Goal: Task Accomplishment & Management: Manage account settings

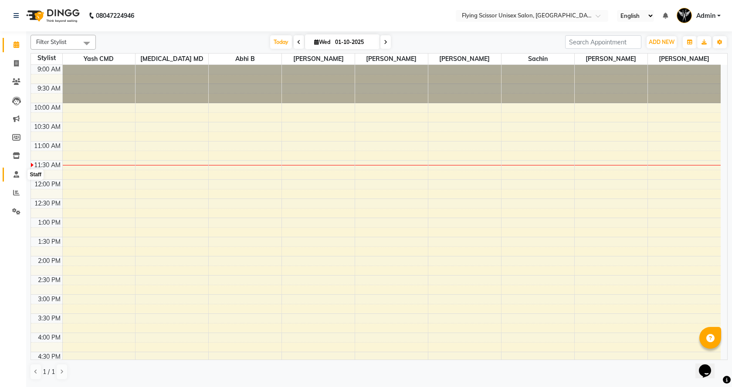
click at [16, 172] on icon at bounding box center [17, 174] width 6 height 7
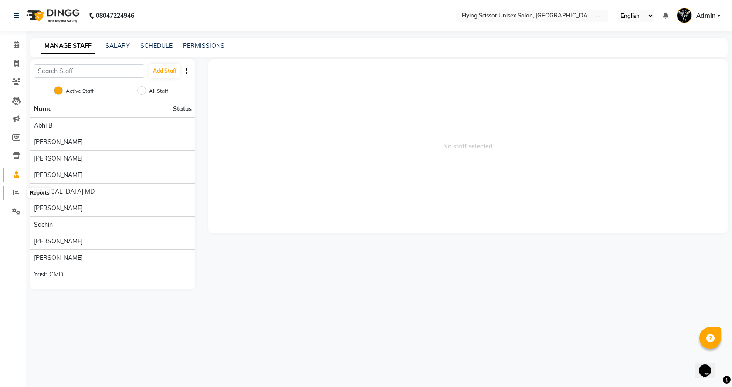
drag, startPoint x: 12, startPoint y: 192, endPoint x: 20, endPoint y: 194, distance: 8.0
click at [13, 192] on span at bounding box center [16, 193] width 15 height 10
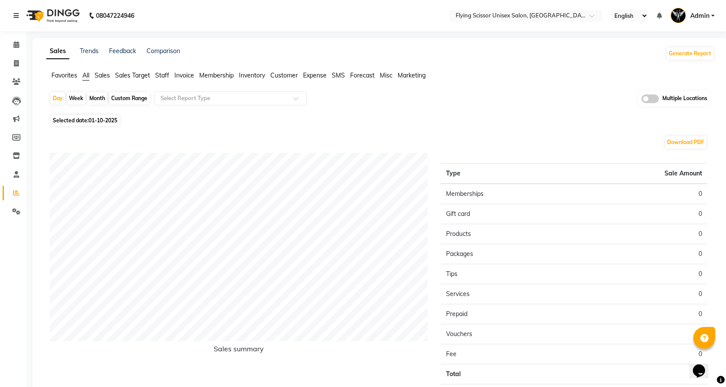
click at [95, 92] on div "Month" at bounding box center [97, 98] width 20 height 12
select select "10"
select select "2025"
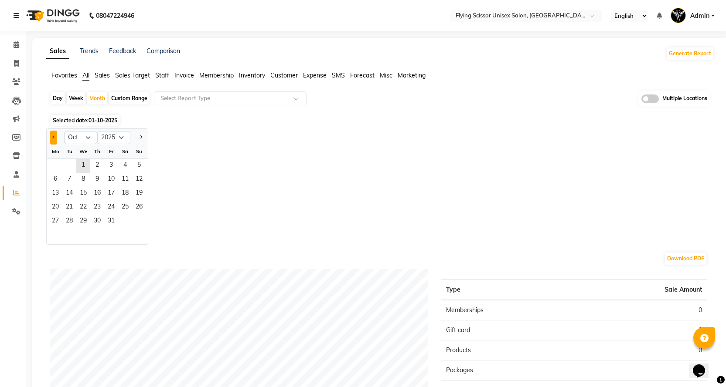
click at [55, 138] on button "Previous month" at bounding box center [53, 138] width 7 height 14
select select "9"
click at [58, 167] on span "1" at bounding box center [55, 166] width 14 height 14
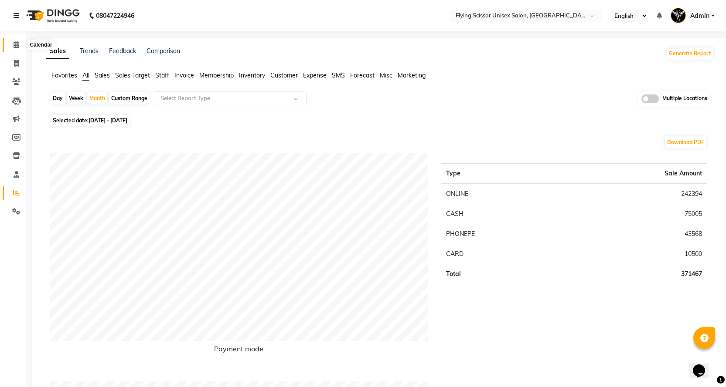
click at [15, 49] on span at bounding box center [16, 45] width 15 height 10
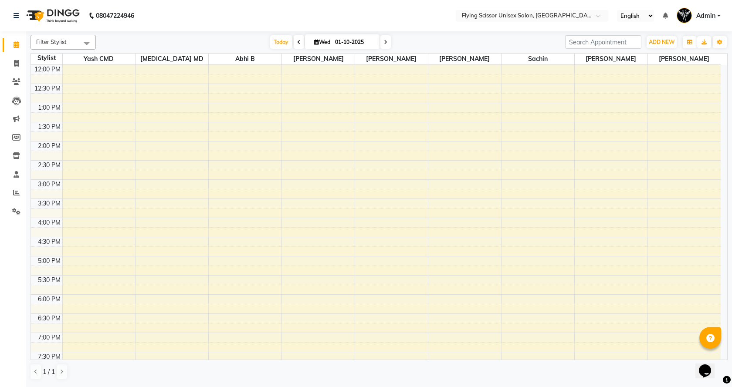
scroll to position [29, 0]
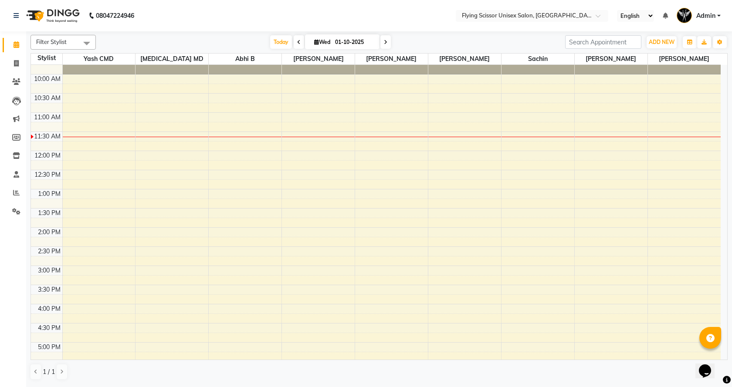
click at [291, 40] on div "[DATE] [DATE]" at bounding box center [330, 42] width 122 height 13
click at [297, 40] on icon at bounding box center [298, 42] width 3 height 5
type input "[DATE]"
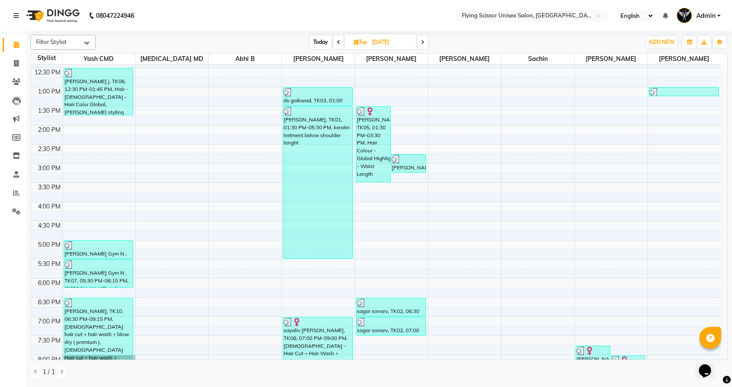
scroll to position [203, 0]
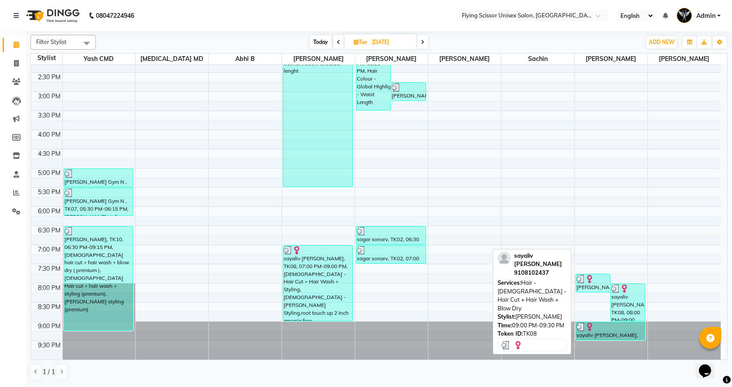
click at [609, 333] on div "sayaliv [PERSON_NAME], TK08, 09:00 PM-09:30 PM, Hair - [DEMOGRAPHIC_DATA] - Hai…" at bounding box center [610, 332] width 69 height 18
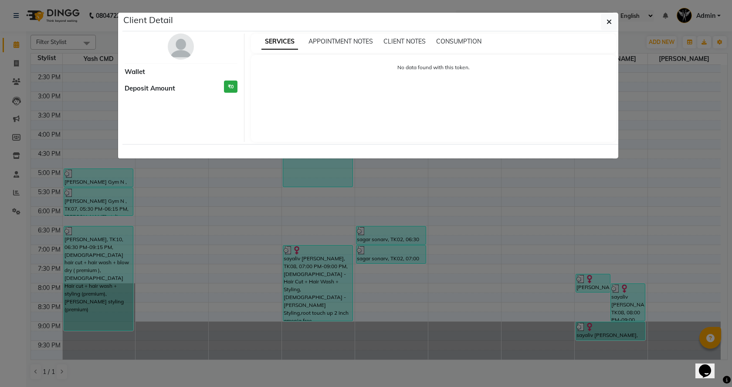
select select "3"
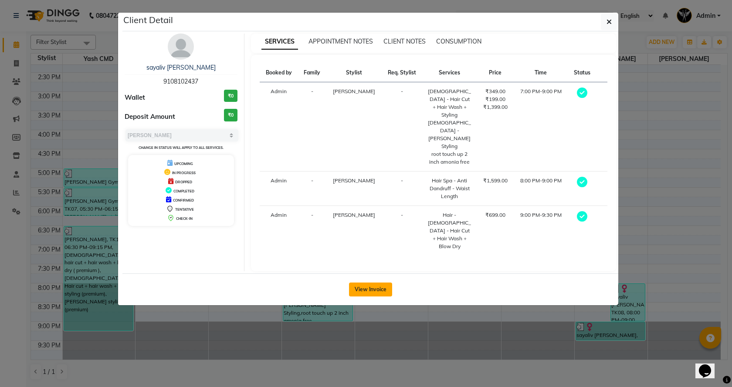
click at [377, 283] on button "View Invoice" at bounding box center [370, 290] width 43 height 14
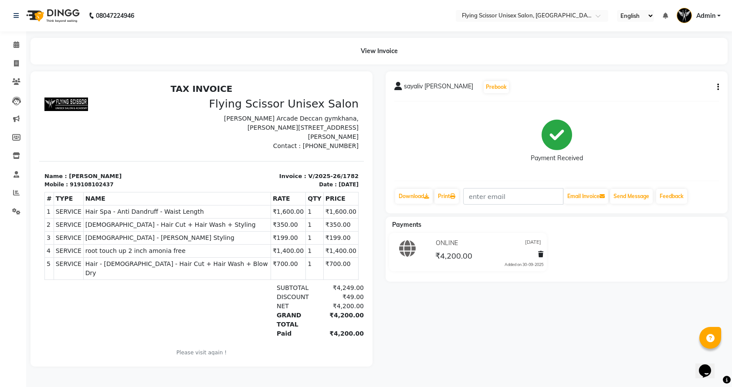
click at [717, 89] on button "button" at bounding box center [716, 87] width 5 height 9
click at [682, 77] on div "Split Service Amount" at bounding box center [675, 76] width 60 height 11
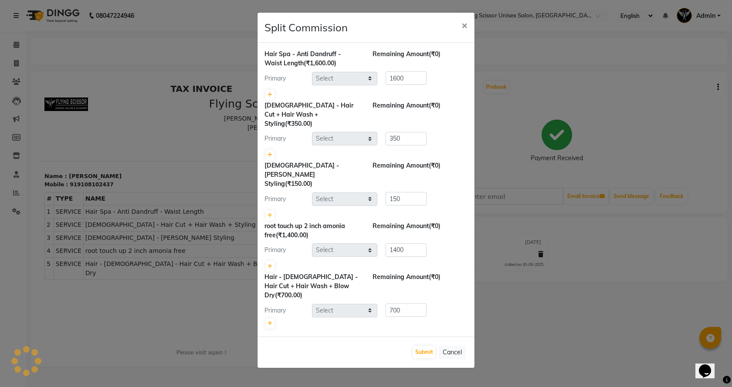
select select "70618"
select select "15730"
select select "70618"
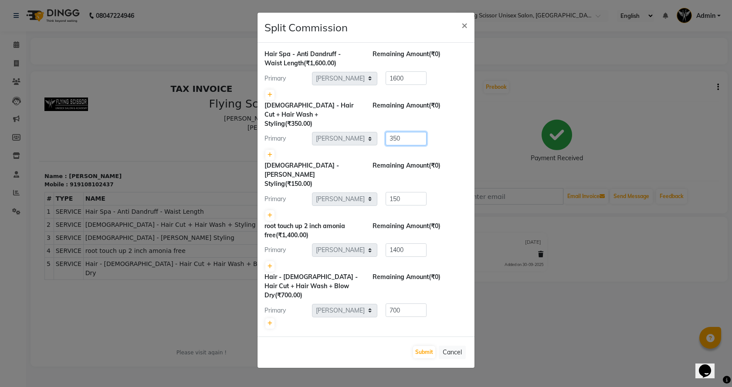
click at [497, 123] on ngb-modal-window "Split Commission × Hair Spa - Anti [MEDICAL_DATA] - Waist Length (₹1,600.00) Re…" at bounding box center [366, 193] width 732 height 387
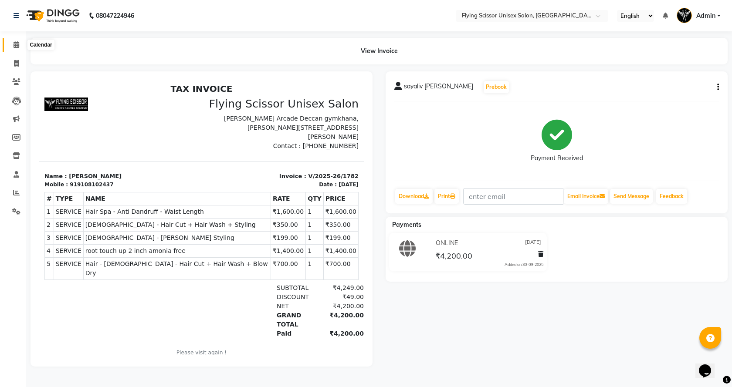
click at [20, 40] on span at bounding box center [16, 45] width 15 height 10
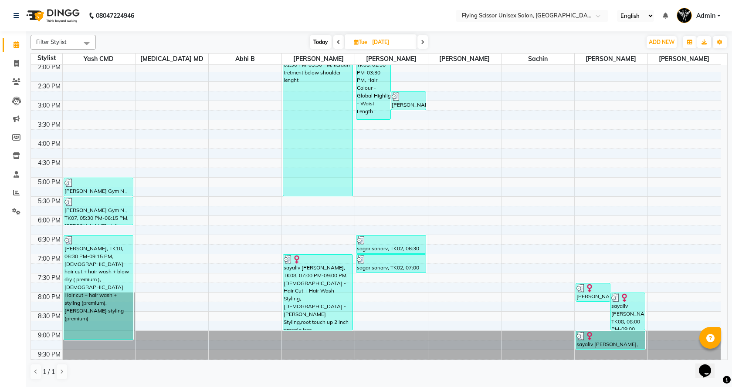
scroll to position [203, 0]
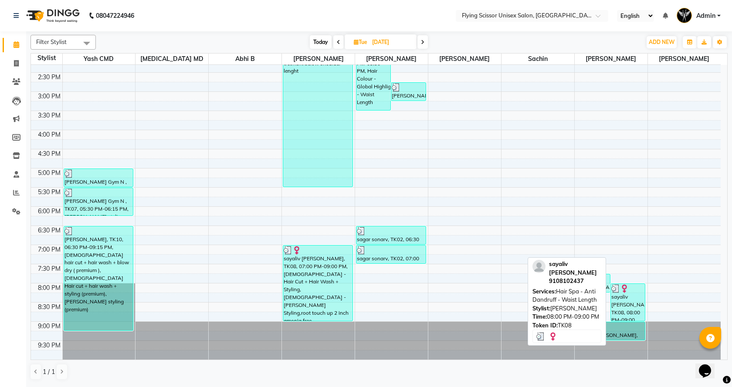
click at [619, 296] on div "sayaliv [PERSON_NAME], TK08, 08:00 PM-09:00 PM, Hair Spa - Anti [MEDICAL_DATA] …" at bounding box center [628, 302] width 34 height 37
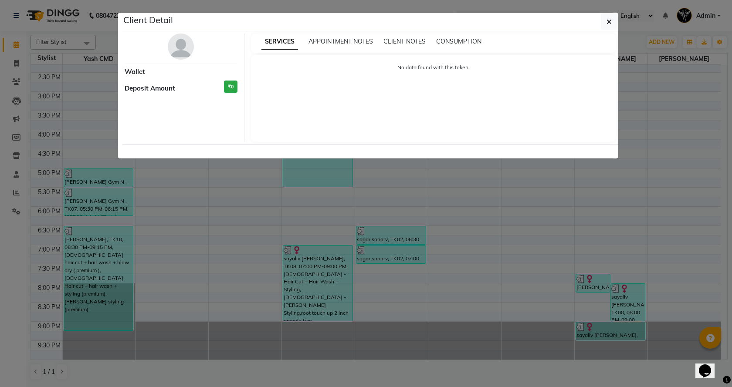
select select "3"
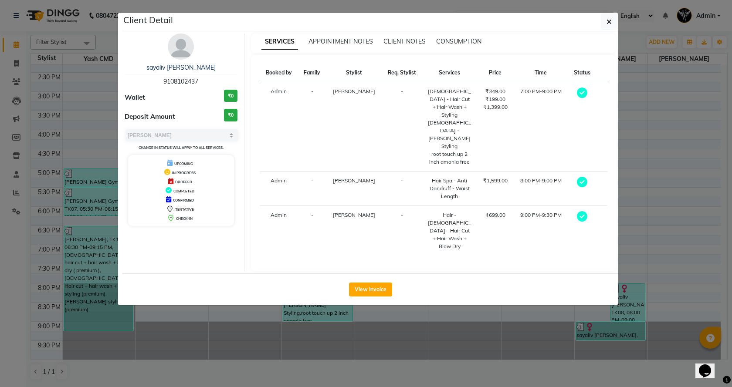
click at [366, 274] on div "View Invoice" at bounding box center [370, 290] width 496 height 32
drag, startPoint x: 663, startPoint y: 247, endPoint x: 641, endPoint y: 247, distance: 22.7
click at [663, 247] on ngb-modal-window "Client Detail sayaliv [PERSON_NAME] 9108102437 Wallet ₹0 Deposit Amount ₹0 Sele…" at bounding box center [366, 193] width 732 height 387
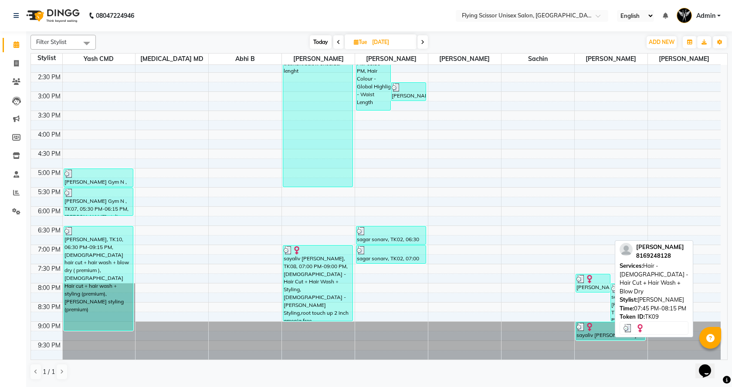
click at [594, 277] on div at bounding box center [593, 279] width 33 height 9
select select "3"
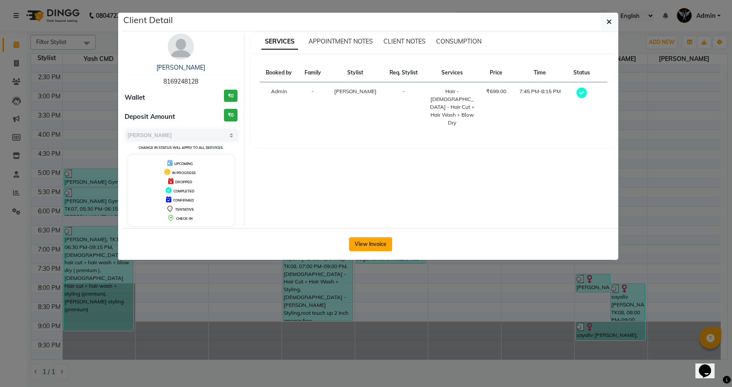
click at [376, 241] on button "View Invoice" at bounding box center [370, 245] width 43 height 14
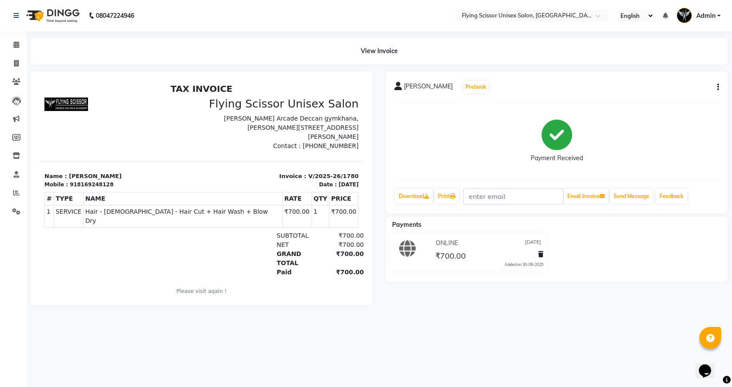
click at [717, 85] on button "button" at bounding box center [716, 87] width 5 height 9
click at [681, 78] on div "Split Service Amount" at bounding box center [675, 76] width 60 height 11
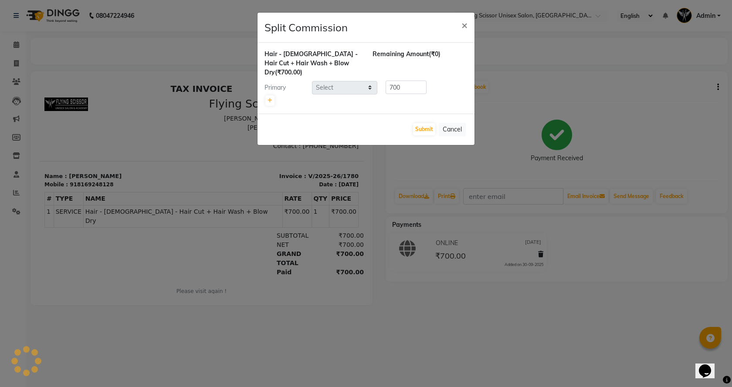
select select "70618"
click at [500, 97] on ngb-modal-window "Split Commission × Hair - [DEMOGRAPHIC_DATA] - Hair Cut + Hair Wash + Blow Dry …" at bounding box center [366, 193] width 732 height 387
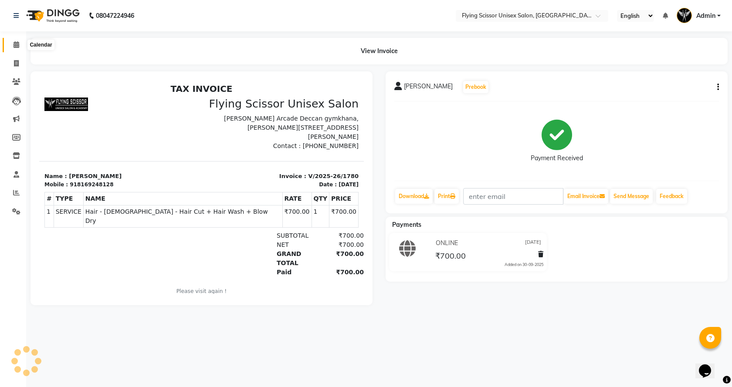
click at [13, 43] on span at bounding box center [16, 45] width 15 height 10
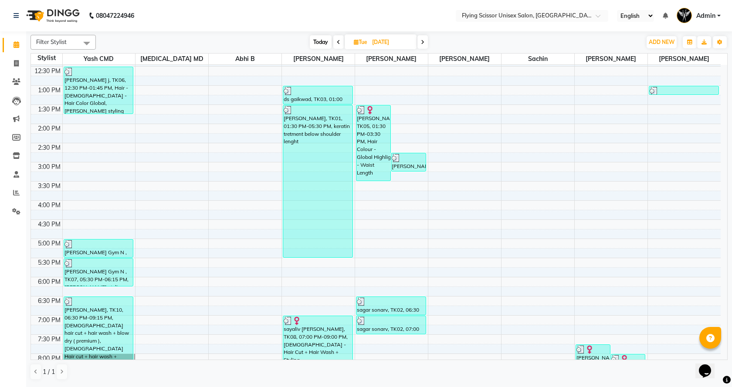
scroll to position [87, 0]
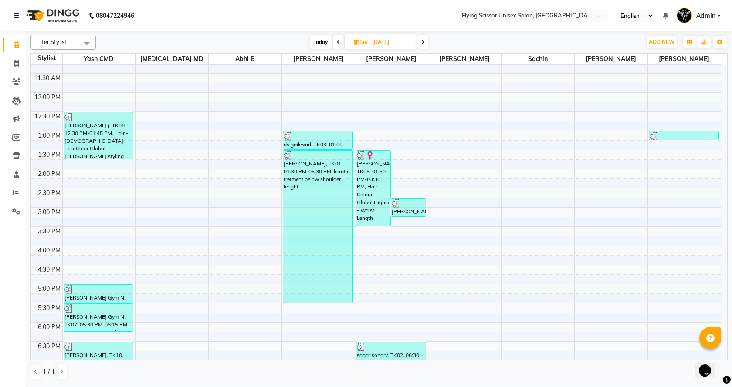
click at [420, 38] on span at bounding box center [423, 42] width 10 height 14
type input "01-10-2025"
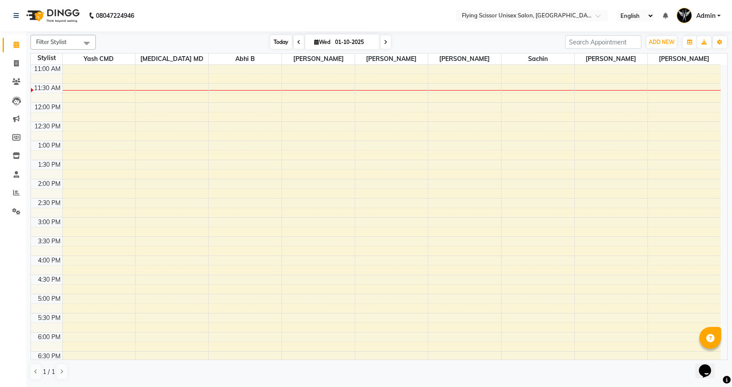
click at [283, 40] on span "Today" at bounding box center [281, 42] width 22 height 14
click at [17, 203] on li "Settings" at bounding box center [13, 212] width 26 height 19
click at [8, 194] on link "Reports" at bounding box center [13, 193] width 21 height 14
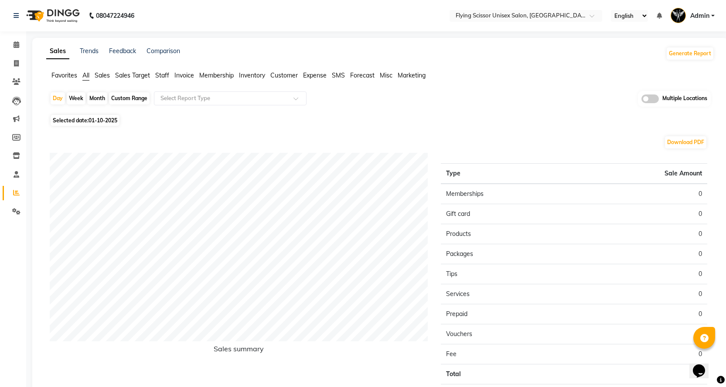
click at [102, 98] on div "Month" at bounding box center [97, 98] width 20 height 12
select select "10"
select select "2025"
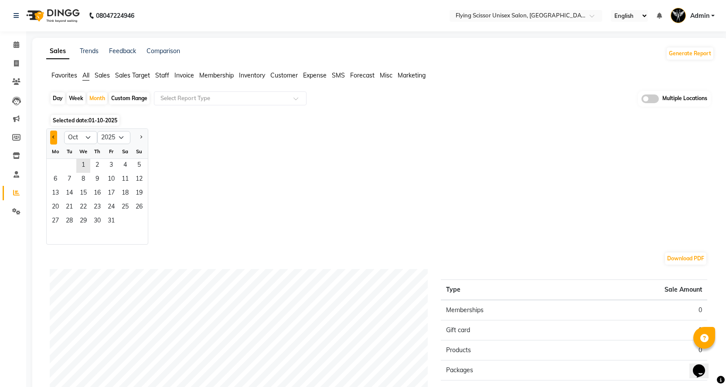
click at [50, 135] on button "Previous month" at bounding box center [53, 138] width 7 height 14
select select "9"
click at [60, 166] on span "1" at bounding box center [55, 166] width 14 height 14
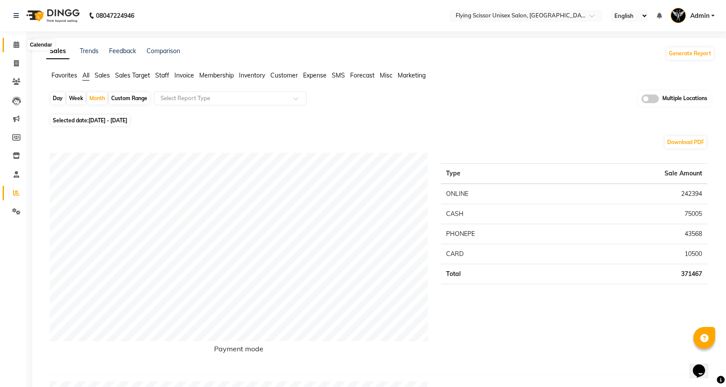
click at [17, 43] on icon at bounding box center [17, 44] width 6 height 7
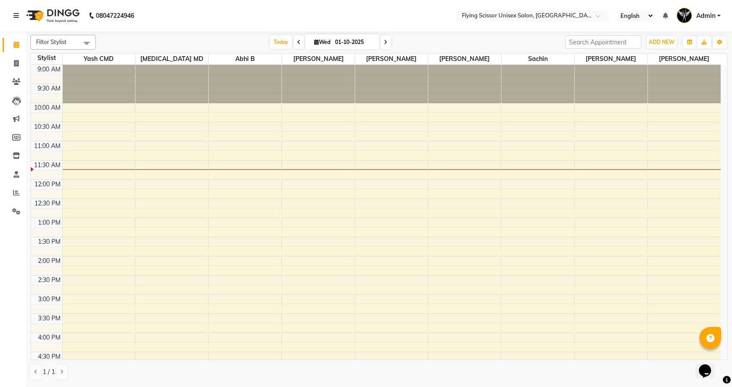
click at [387, 157] on div "9:00 AM 9:30 AM 10:00 AM 10:30 AM 11:00 AM 11:30 AM 12:00 PM 12:30 PM 1:00 PM 1…" at bounding box center [376, 314] width 690 height 498
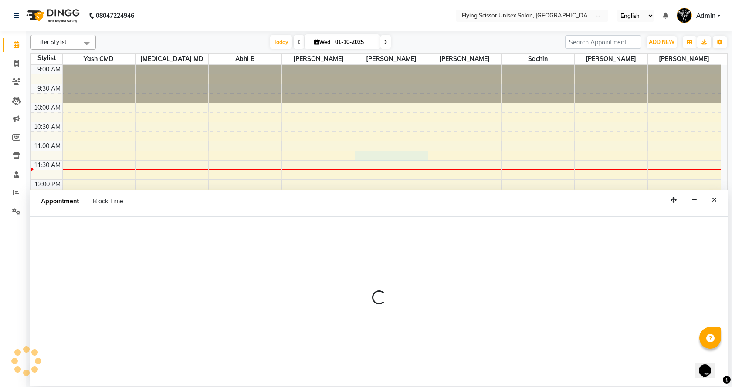
select select "18390"
select select "675"
select select "tentative"
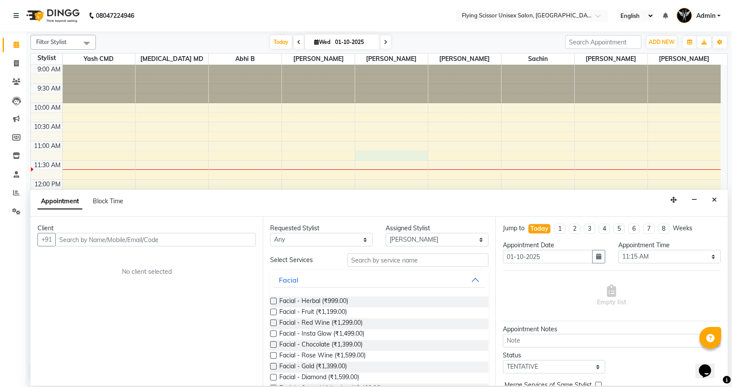
click at [216, 241] on input "text" at bounding box center [155, 240] width 200 height 14
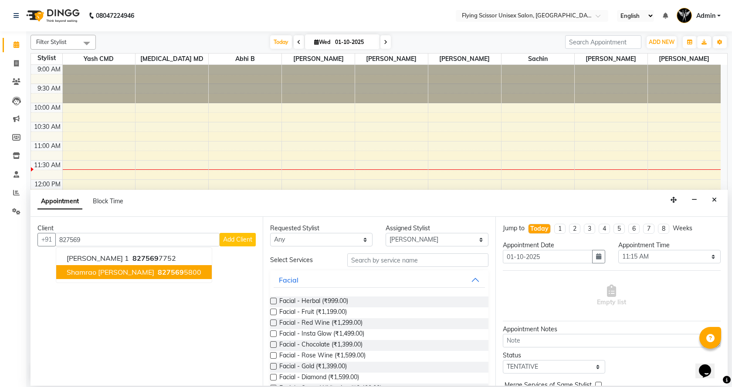
click at [158, 272] on span "827569" at bounding box center [171, 272] width 26 height 9
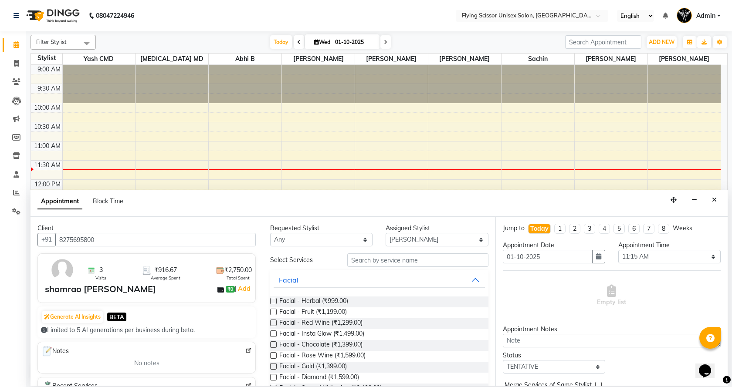
type input "8275695800"
click at [357, 260] on input "text" at bounding box center [417, 261] width 141 height 14
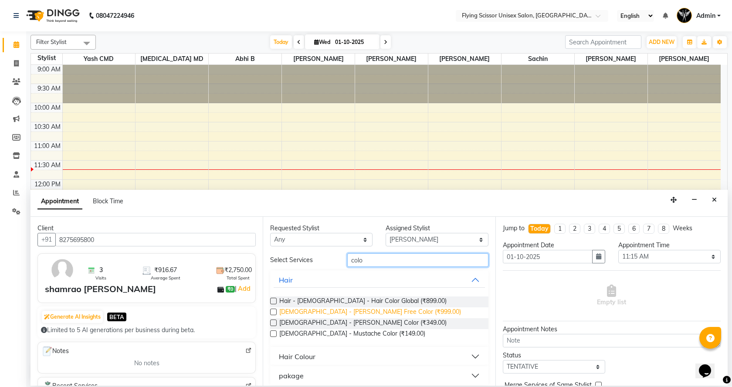
type input "colo"
click at [377, 311] on span "[DEMOGRAPHIC_DATA] - [PERSON_NAME] Free Color (₹999.00)" at bounding box center [370, 313] width 182 height 11
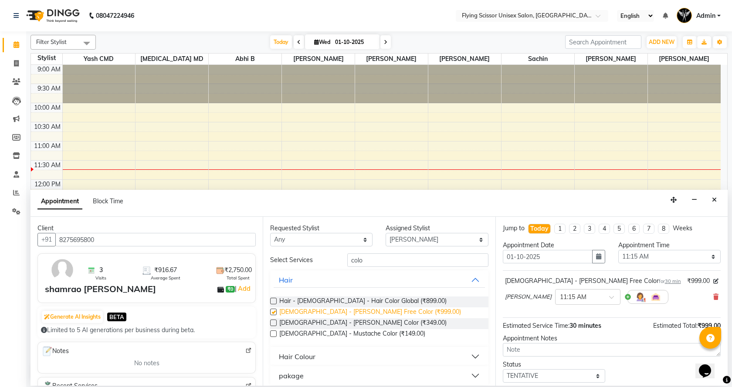
checkbox input "false"
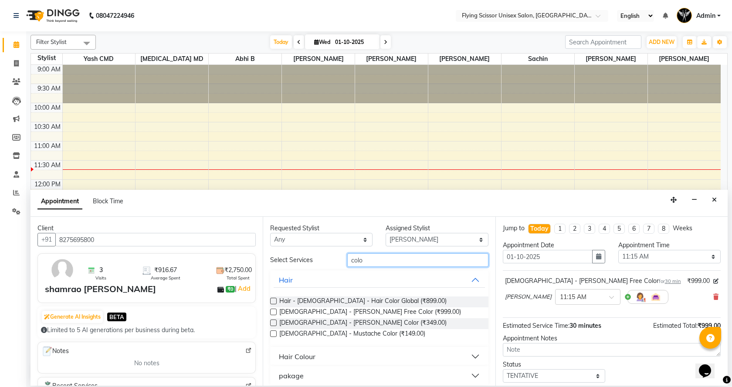
click at [378, 258] on input "colo" at bounding box center [417, 261] width 141 height 14
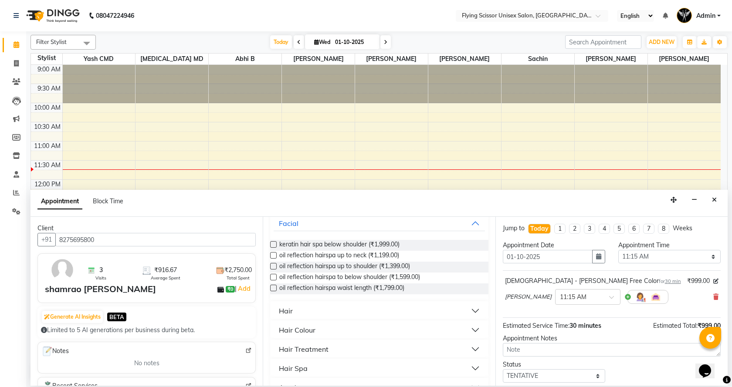
scroll to position [87, 0]
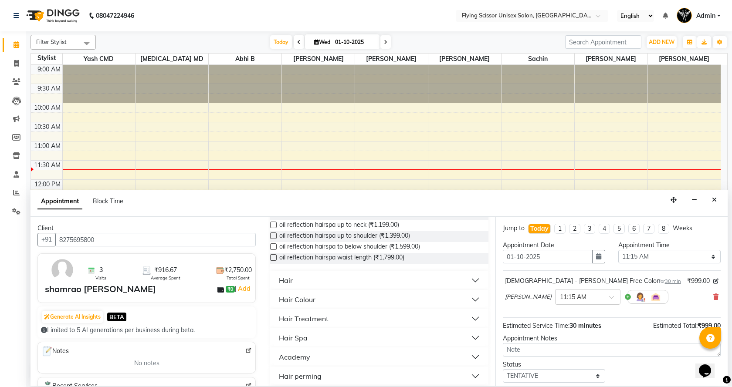
type input "hair"
click at [469, 278] on button "Hair" at bounding box center [379, 281] width 211 height 16
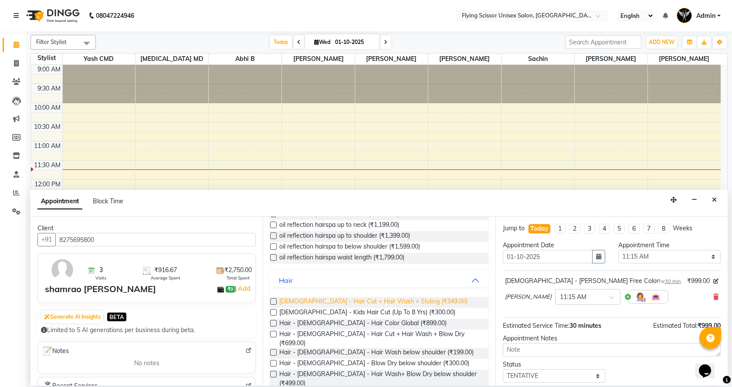
click at [370, 301] on span "[DEMOGRAPHIC_DATA] - Hair Cut + Hair Wash + Styling (₹349.00)" at bounding box center [373, 302] width 188 height 11
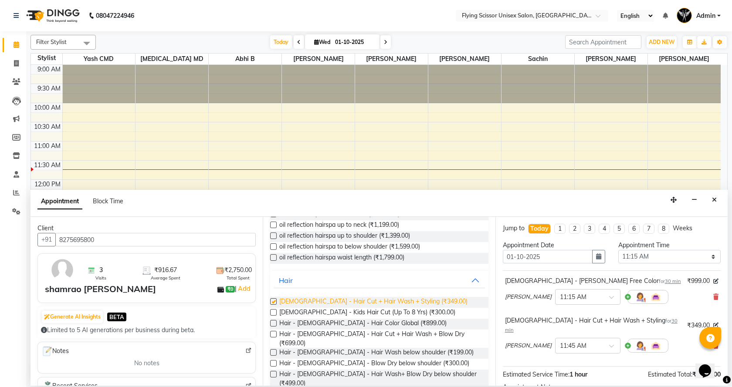
checkbox input "false"
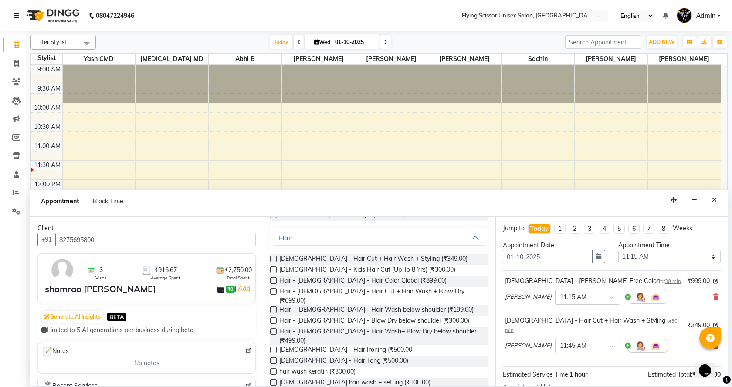
scroll to position [0, 0]
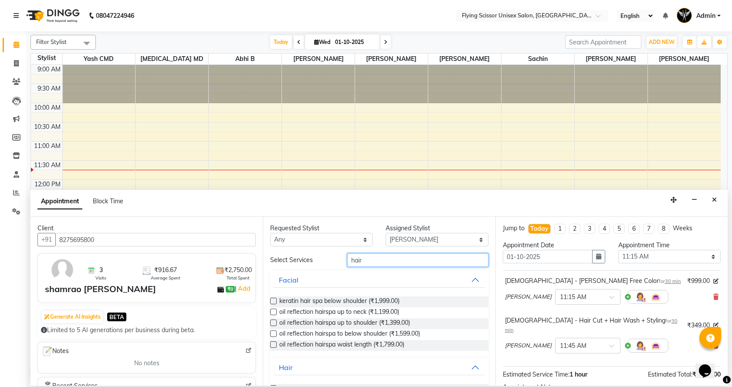
click at [375, 258] on input "hair" at bounding box center [417, 261] width 141 height 14
type input "h"
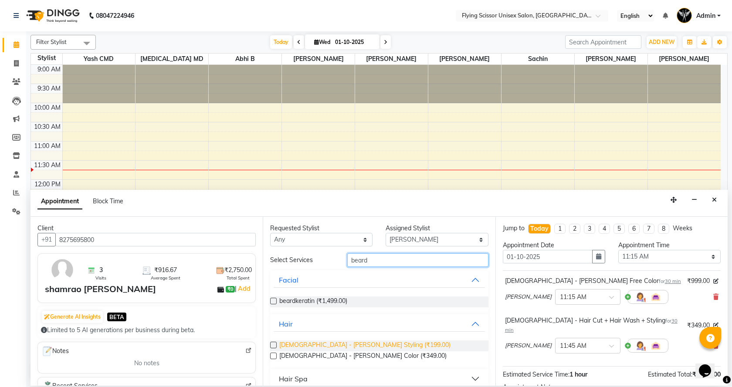
type input "beard"
click at [334, 345] on span "[DEMOGRAPHIC_DATA] - [PERSON_NAME] Styling (₹199.00)" at bounding box center [364, 346] width 171 height 11
checkbox input "false"
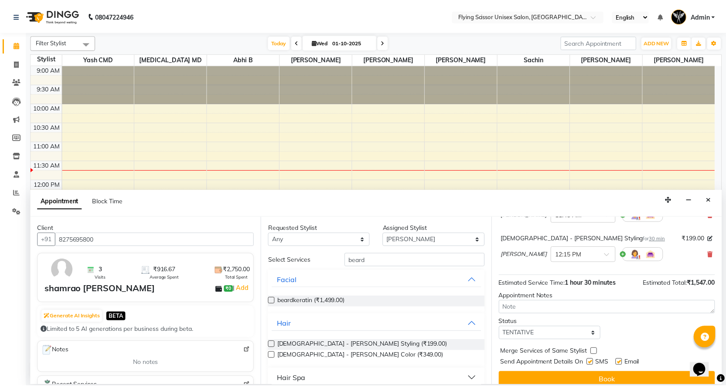
scroll to position [131, 0]
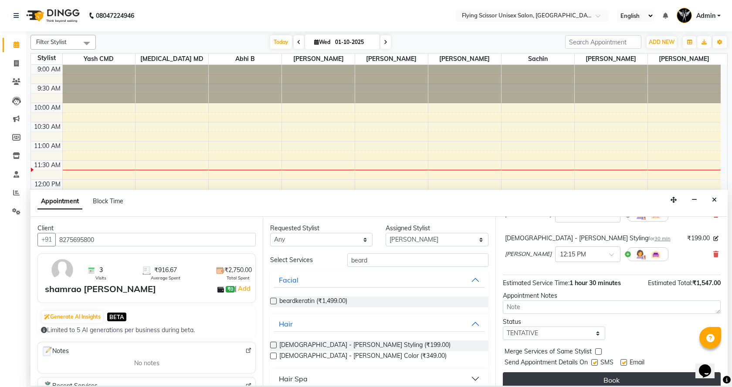
click at [591, 373] on button "Book" at bounding box center [612, 381] width 218 height 16
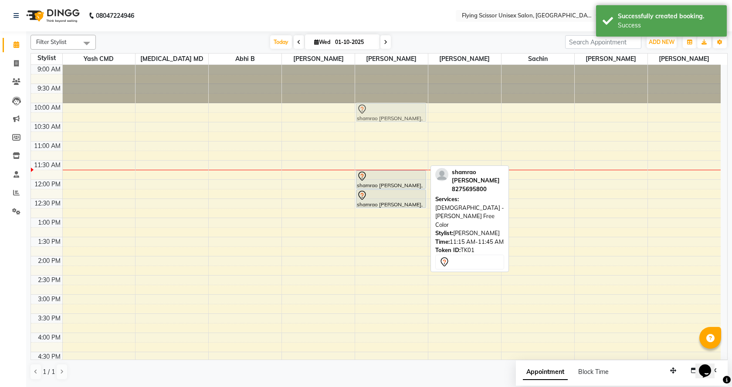
drag, startPoint x: 388, startPoint y: 158, endPoint x: 387, endPoint y: 107, distance: 51.4
click at [387, 107] on div "shamrao [PERSON_NAME], TK01, 11:15 AM-11:45 AM, [DEMOGRAPHIC_DATA] - [PERSON_NA…" at bounding box center [391, 314] width 73 height 498
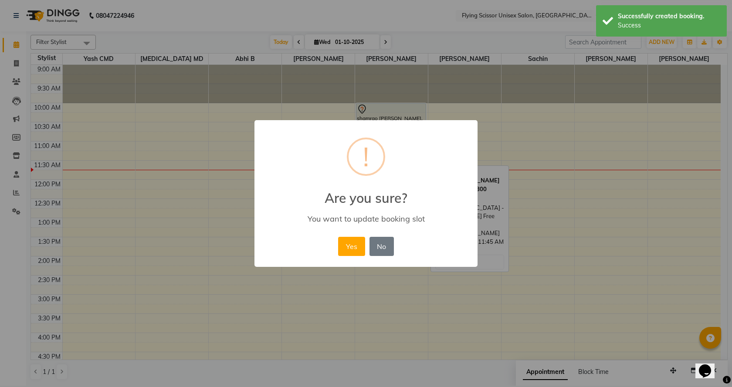
drag, startPoint x: 351, startPoint y: 243, endPoint x: 370, endPoint y: 162, distance: 83.2
click at [351, 224] on div "× ! Are you sure? You want to update booking slot Yes No No" at bounding box center [366, 193] width 223 height 147
click at [351, 247] on button "Yes" at bounding box center [351, 246] width 27 height 19
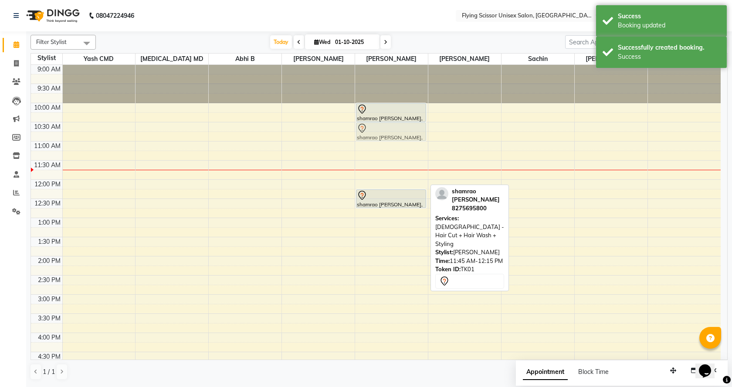
drag, startPoint x: 377, startPoint y: 180, endPoint x: 377, endPoint y: 136, distance: 44.0
click at [377, 136] on div "shamrao [PERSON_NAME], TK01, 10:00 AM-10:30 AM, [DEMOGRAPHIC_DATA] - [PERSON_NA…" at bounding box center [391, 314] width 73 height 498
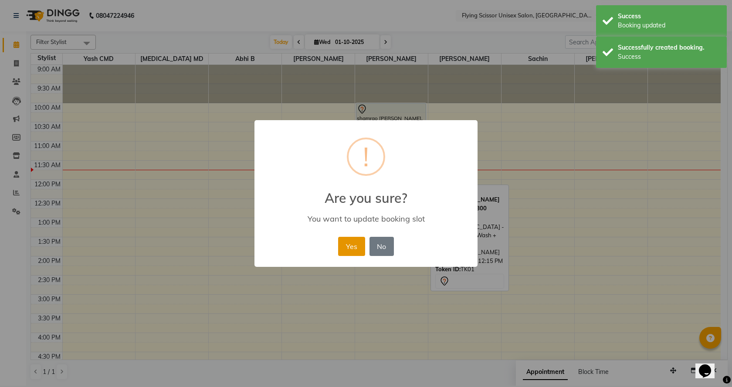
click at [344, 246] on button "Yes" at bounding box center [351, 246] width 27 height 19
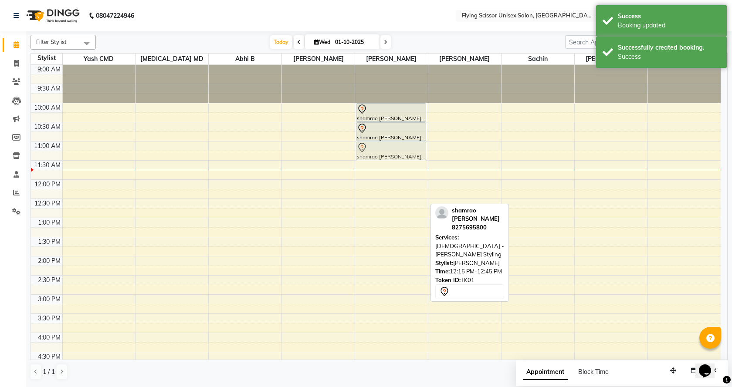
drag, startPoint x: 382, startPoint y: 197, endPoint x: 383, endPoint y: 149, distance: 47.5
click at [383, 149] on div "shamrao [PERSON_NAME], TK01, 10:00 AM-10:30 AM, [DEMOGRAPHIC_DATA] - [PERSON_NA…" at bounding box center [391, 314] width 73 height 498
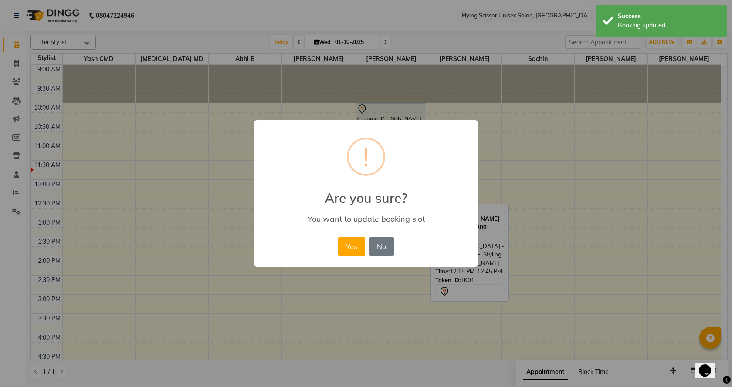
click at [505, 128] on div "× ! Are you sure? You want to update booking slot Yes No No" at bounding box center [366, 193] width 732 height 387
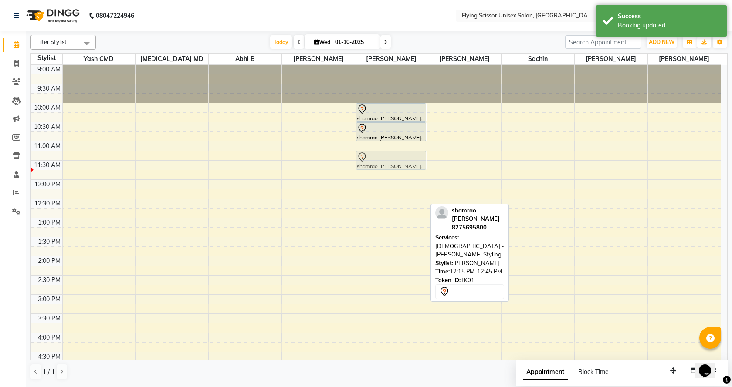
drag, startPoint x: 366, startPoint y: 196, endPoint x: 370, endPoint y: 158, distance: 38.6
click at [370, 158] on div "shamrao [PERSON_NAME], TK01, 10:00 AM-10:30 AM, [DEMOGRAPHIC_DATA] - [PERSON_NA…" at bounding box center [391, 314] width 73 height 498
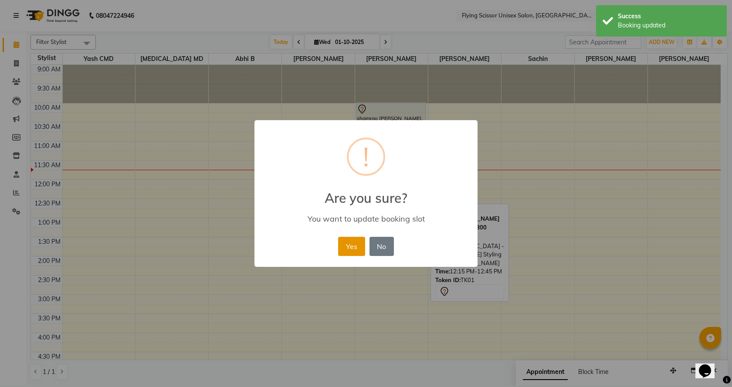
drag, startPoint x: 350, startPoint y: 245, endPoint x: 364, endPoint y: 146, distance: 100.8
click at [349, 244] on button "Yes" at bounding box center [351, 246] width 27 height 19
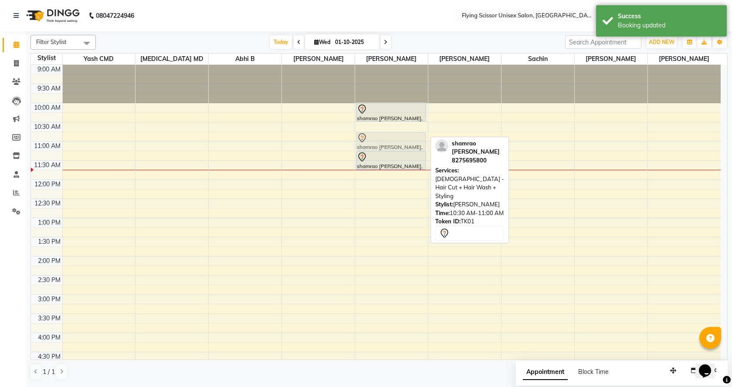
click at [381, 138] on div "shamrao [PERSON_NAME], TK01, 10:00 AM-10:30 AM, [DEMOGRAPHIC_DATA] - [PERSON_NA…" at bounding box center [391, 314] width 73 height 498
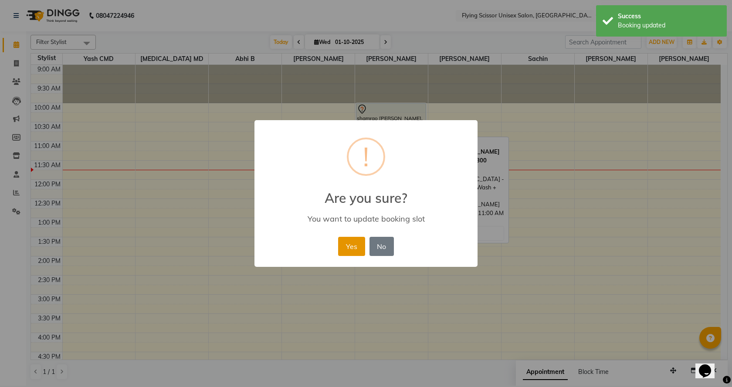
click at [350, 240] on button "Yes" at bounding box center [351, 246] width 27 height 19
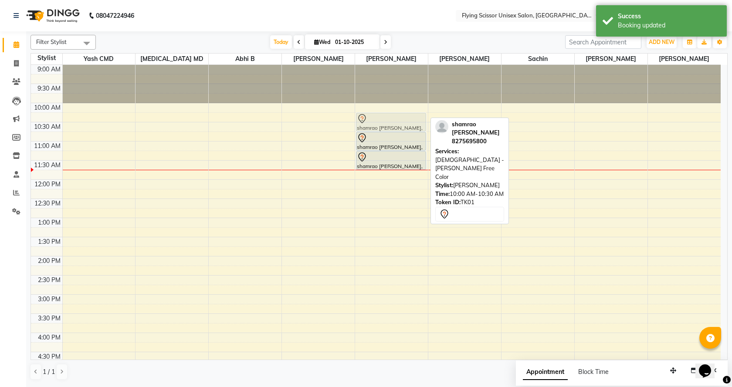
drag, startPoint x: 378, startPoint y: 109, endPoint x: 380, endPoint y: 115, distance: 6.9
click at [380, 115] on div "shamrao [PERSON_NAME], TK01, 10:00 AM-10:30 AM, [DEMOGRAPHIC_DATA] - [PERSON_NA…" at bounding box center [391, 314] width 73 height 498
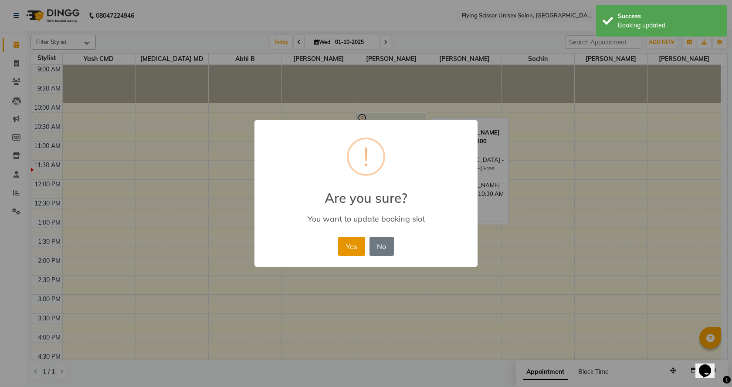
click at [347, 238] on button "Yes" at bounding box center [351, 246] width 27 height 19
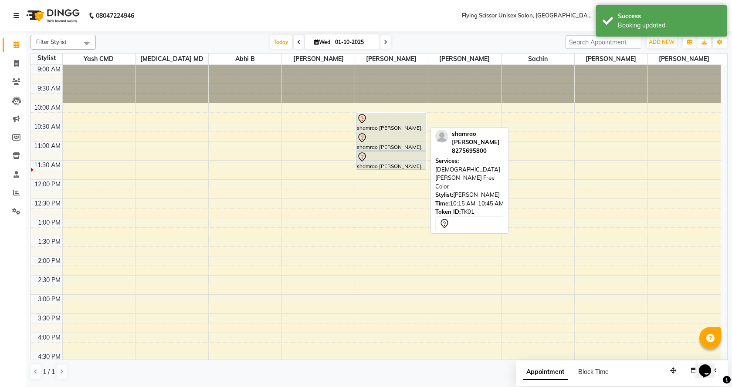
click at [385, 138] on div "shamrao [PERSON_NAME], TK01, 10:15 AM-10:45 AM, [DEMOGRAPHIC_DATA] - [PERSON_NA…" at bounding box center [391, 314] width 73 height 498
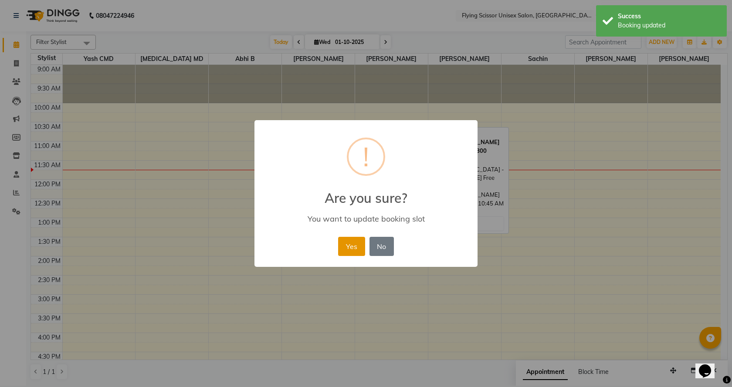
drag, startPoint x: 345, startPoint y: 250, endPoint x: 350, endPoint y: 238, distance: 12.7
click at [346, 250] on button "Yes" at bounding box center [351, 246] width 27 height 19
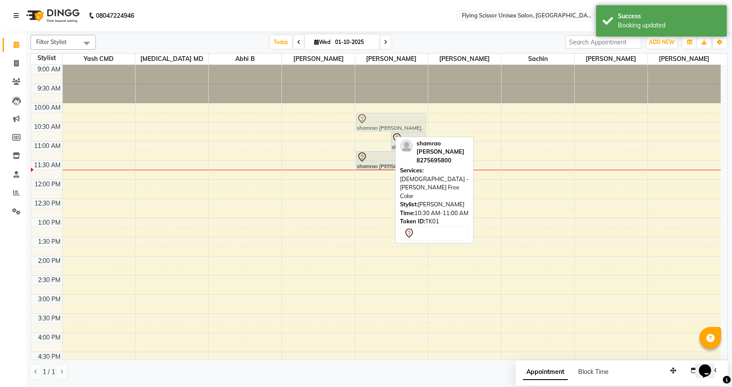
drag, startPoint x: 374, startPoint y: 129, endPoint x: 375, endPoint y: 124, distance: 5.2
click at [375, 124] on div "shamrao [PERSON_NAME], TK01, 10:30 AM-11:00 AM, [DEMOGRAPHIC_DATA] - [PERSON_NA…" at bounding box center [391, 314] width 73 height 498
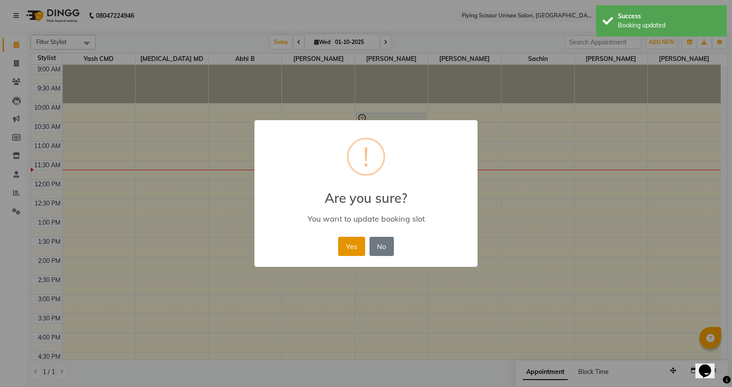
click at [347, 250] on button "Yes" at bounding box center [351, 246] width 27 height 19
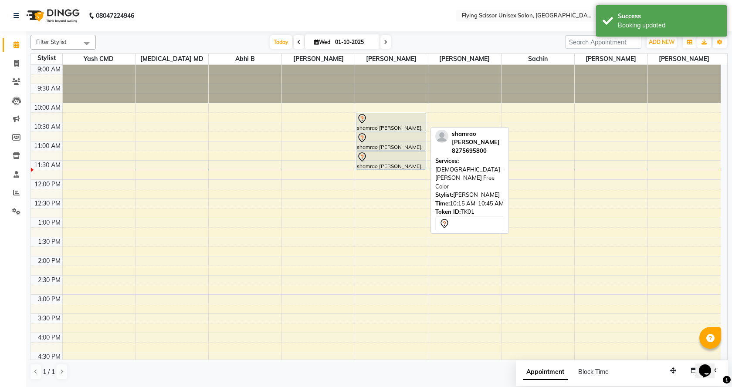
click at [378, 123] on div at bounding box center [391, 119] width 68 height 10
click at [397, 119] on div at bounding box center [391, 119] width 68 height 10
select select "7"
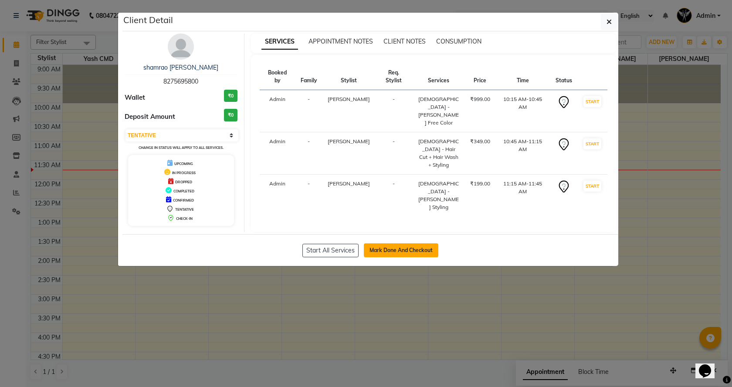
click at [396, 245] on button "Mark Done And Checkout" at bounding box center [401, 251] width 75 height 14
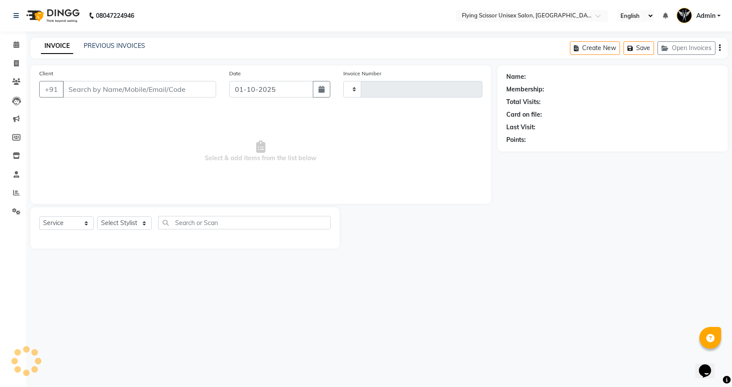
select select "membership"
select select "18390"
type input "8275695800"
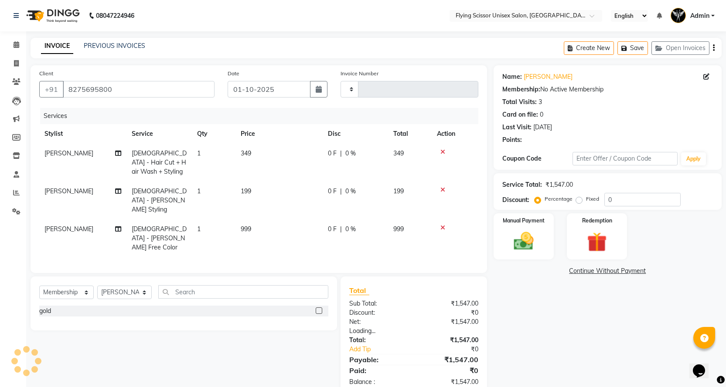
type input "1783"
select select "46"
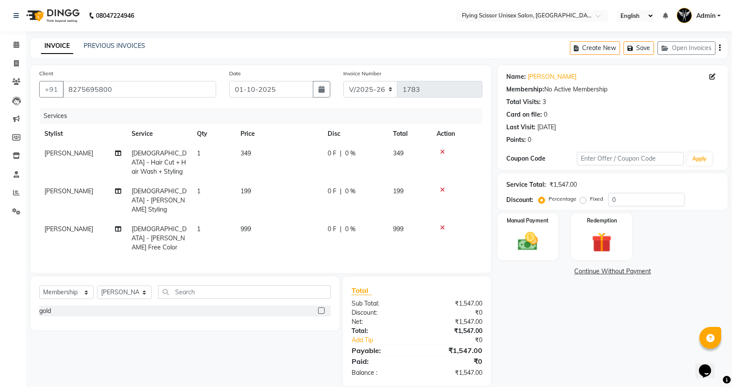
click at [267, 152] on td "349" at bounding box center [278, 163] width 87 height 38
select select "18390"
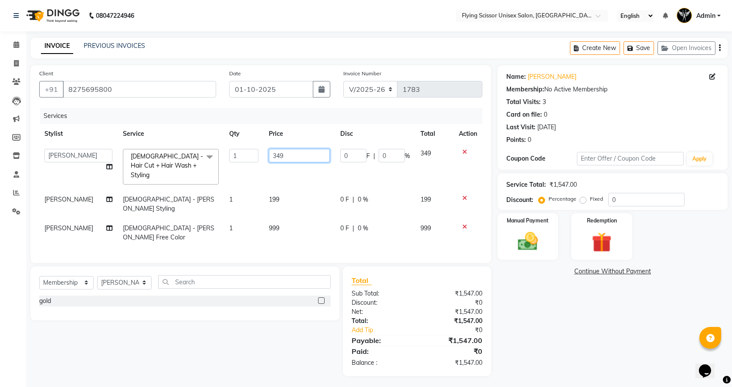
drag, startPoint x: 295, startPoint y: 153, endPoint x: 256, endPoint y: 163, distance: 40.0
click at [256, 163] on tr "Abhi B [PERSON_NAME] K [PERSON_NAME] [PERSON_NAME] MD [PERSON_NAME] L sachin [P…" at bounding box center [260, 167] width 443 height 46
type input "300"
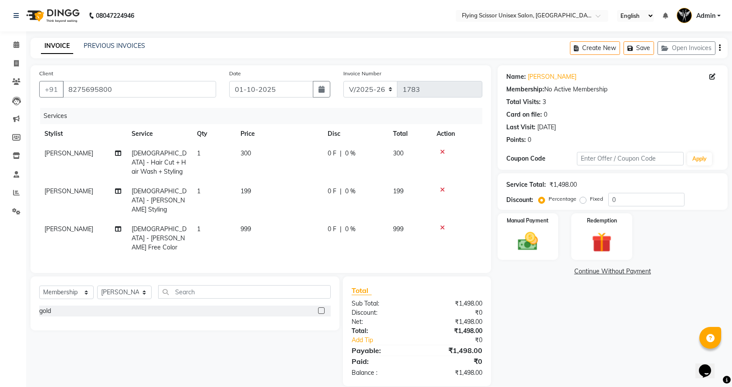
click at [297, 189] on td "199" at bounding box center [278, 201] width 87 height 38
select select "18390"
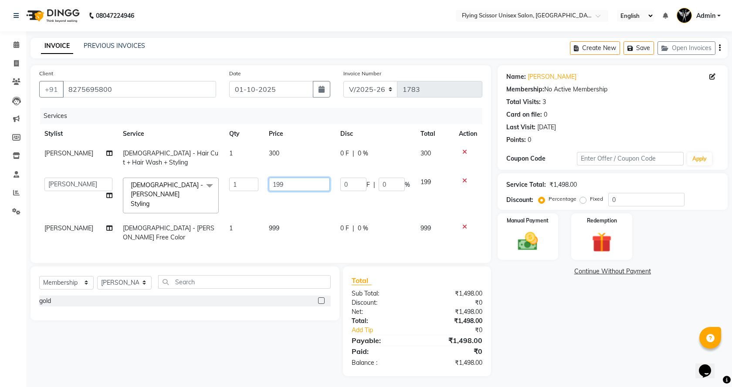
drag, startPoint x: 297, startPoint y: 189, endPoint x: 150, endPoint y: 202, distance: 147.0
click at [150, 202] on tr "Abhi B [PERSON_NAME] K [PERSON_NAME] [PERSON_NAME] MD [PERSON_NAME] L sachin [P…" at bounding box center [260, 196] width 443 height 46
type input "200"
click at [571, 315] on div "Name: [PERSON_NAME] Membership: No Active Membership Total Visits: 3 Card on fi…" at bounding box center [616, 220] width 237 height 311
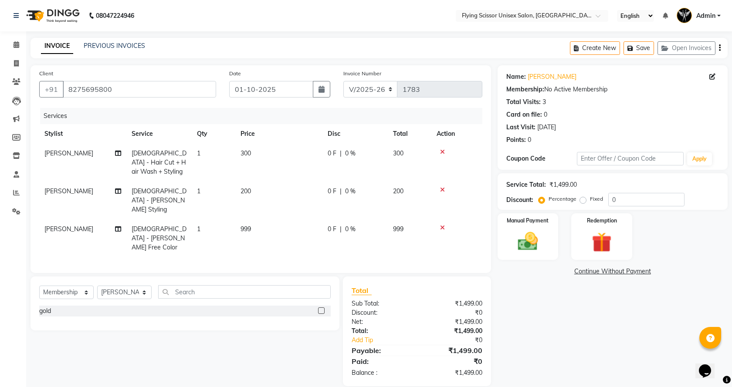
click at [331, 225] on span "0 F" at bounding box center [332, 229] width 9 height 9
select select "18390"
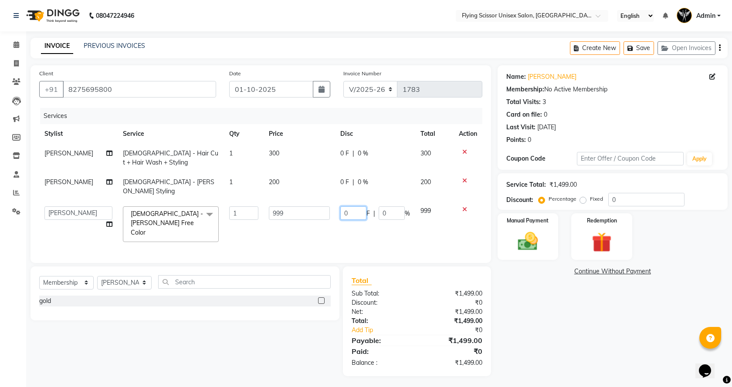
click at [360, 207] on input "0" at bounding box center [353, 214] width 26 height 14
type input "99"
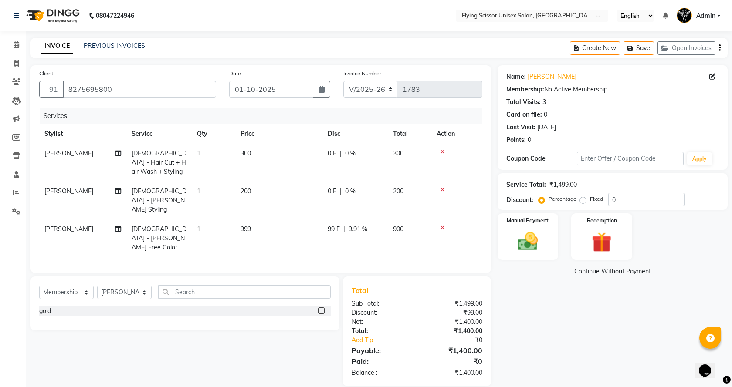
click at [549, 356] on div "Name: [PERSON_NAME] Membership: No Active Membership Total Visits: 3 Card on fi…" at bounding box center [616, 225] width 237 height 321
click at [342, 159] on td "0 F | 0 %" at bounding box center [355, 163] width 65 height 38
select select "18390"
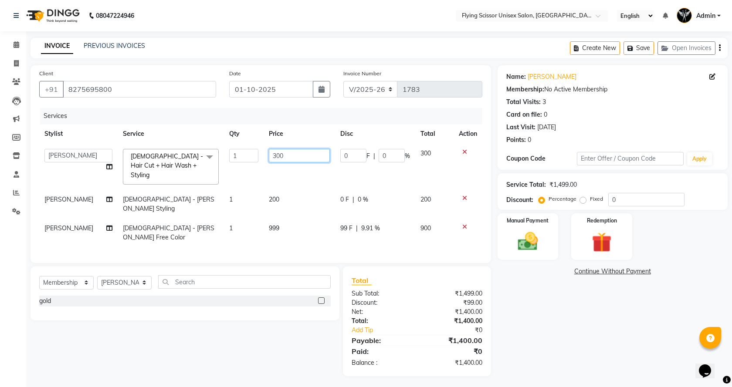
click at [311, 158] on input "300" at bounding box center [299, 156] width 61 height 14
type input "350"
click at [307, 190] on td "200" at bounding box center [300, 204] width 72 height 29
select select "18390"
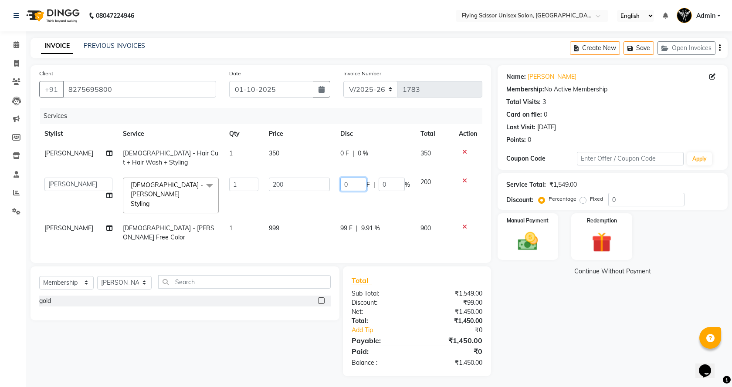
click at [349, 185] on input "0" at bounding box center [353, 185] width 26 height 14
type input "50"
click at [330, 191] on tr "Abhi B [PERSON_NAME] K [PERSON_NAME] [PERSON_NAME] MD [PERSON_NAME] L sachin [P…" at bounding box center [260, 196] width 443 height 46
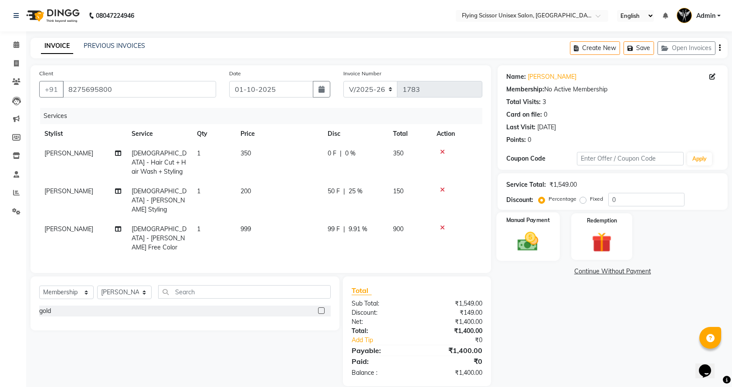
click at [523, 235] on img at bounding box center [528, 242] width 34 height 24
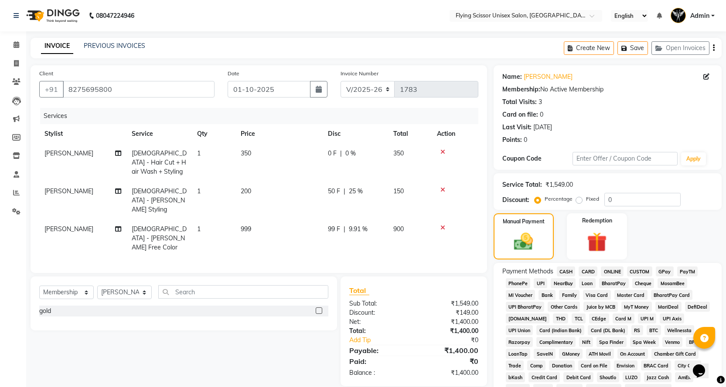
click at [608, 271] on span "ONLINE" at bounding box center [612, 272] width 23 height 10
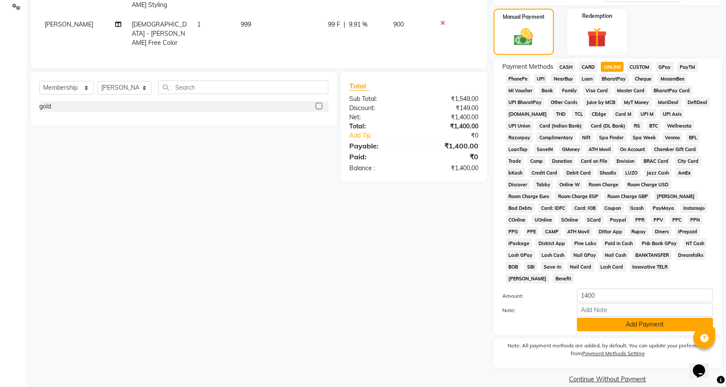
click at [593, 318] on button "Add Payment" at bounding box center [645, 325] width 136 height 14
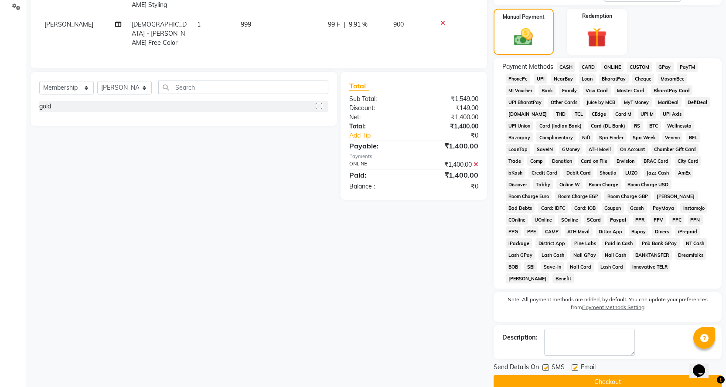
scroll to position [208, 0]
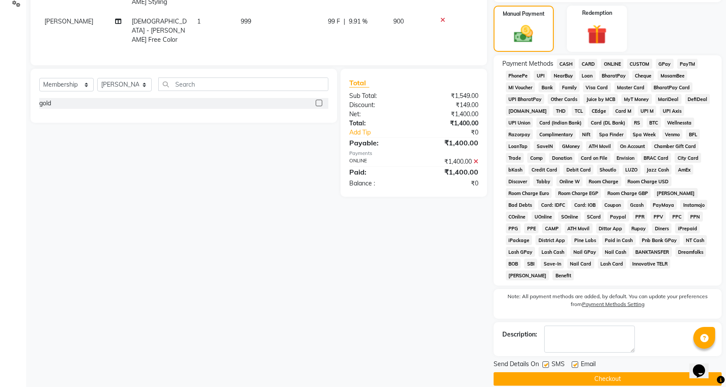
click at [580, 373] on button "Checkout" at bounding box center [607, 380] width 228 height 14
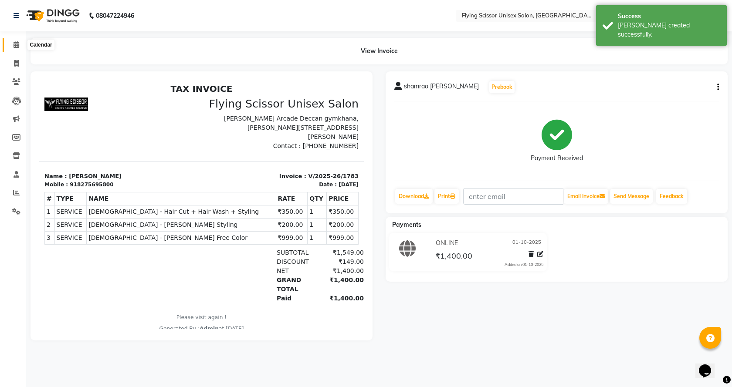
click at [17, 42] on icon at bounding box center [17, 44] width 6 height 7
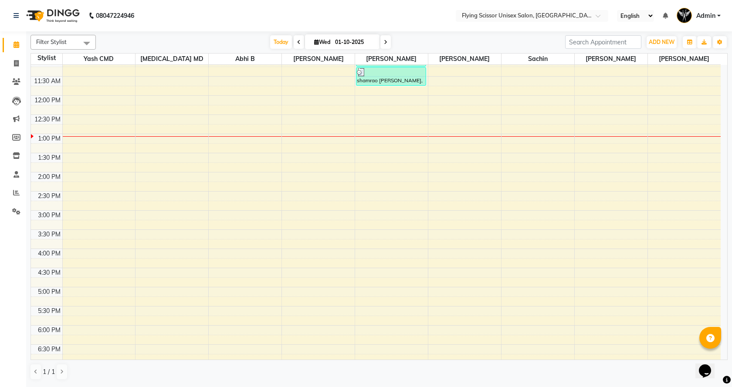
scroll to position [87, 0]
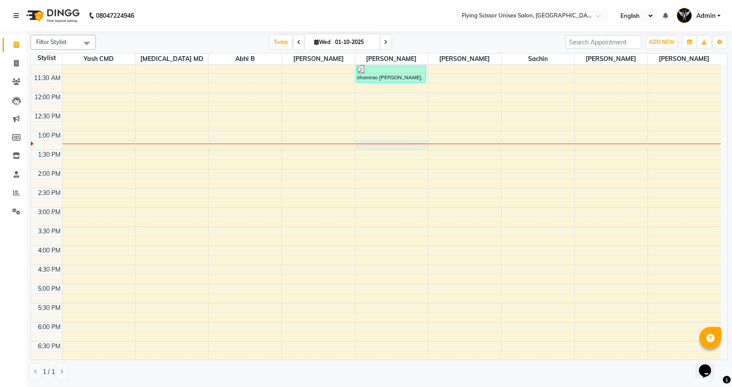
click at [364, 144] on div at bounding box center [391, 144] width 73 height 0
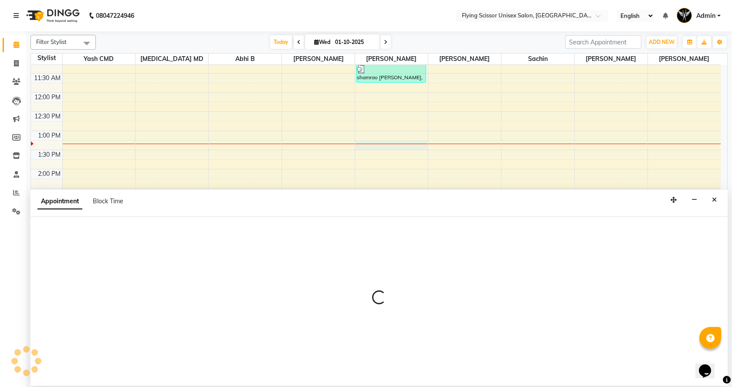
select select "18390"
select select "795"
select select "tentative"
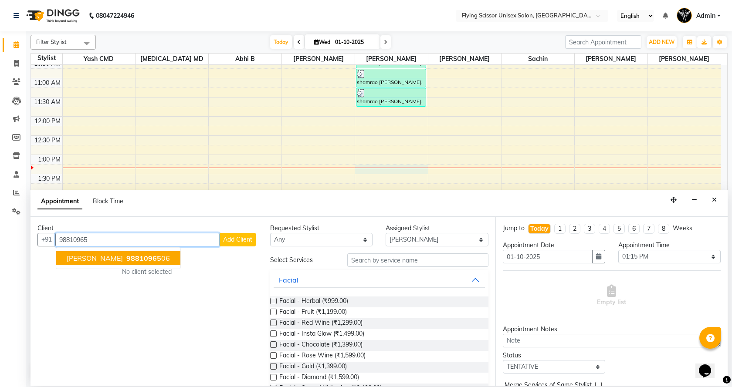
scroll to position [44, 0]
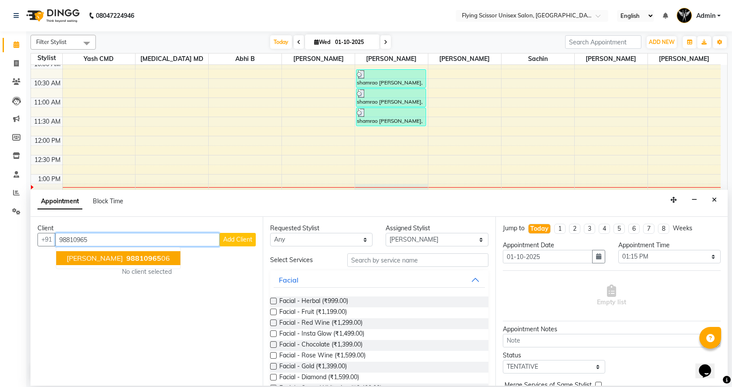
click at [132, 263] on button "[PERSON_NAME] 98810965 06" at bounding box center [118, 258] width 124 height 14
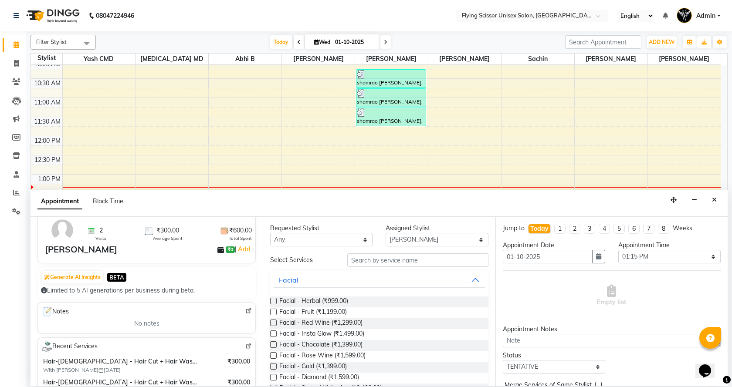
scroll to position [87, 0]
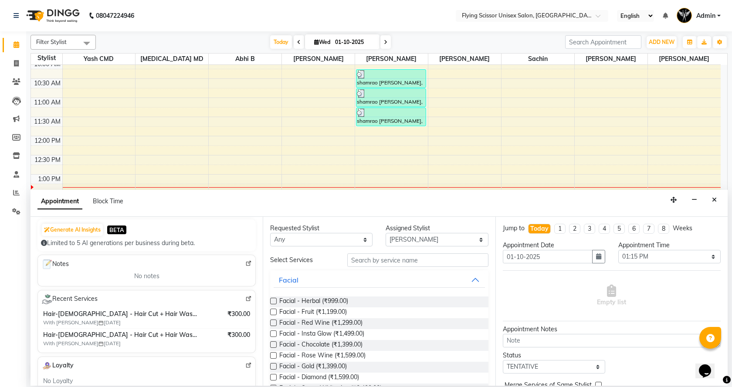
type input "9881096506"
click at [352, 258] on input "text" at bounding box center [417, 261] width 141 height 14
click at [394, 244] on select "Select Abhi B [PERSON_NAME] K [PERSON_NAME] [PERSON_NAME] MD [PERSON_NAME] L sa…" at bounding box center [437, 240] width 102 height 14
select select "67686"
click at [386, 233] on select "Select Abhi B [PERSON_NAME] K [PERSON_NAME] [PERSON_NAME] MD [PERSON_NAME] L sa…" at bounding box center [437, 240] width 102 height 14
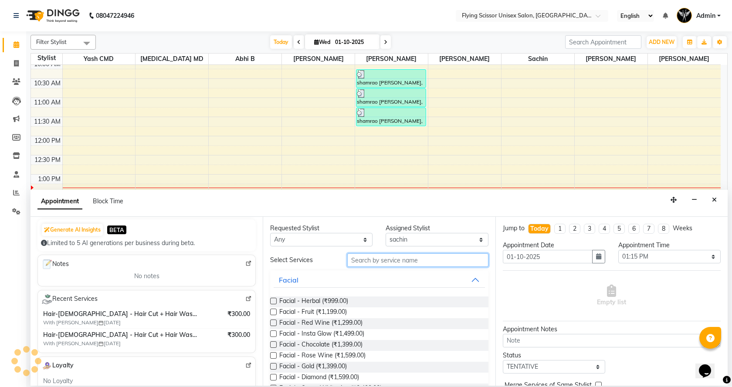
click at [387, 266] on input "text" at bounding box center [417, 261] width 141 height 14
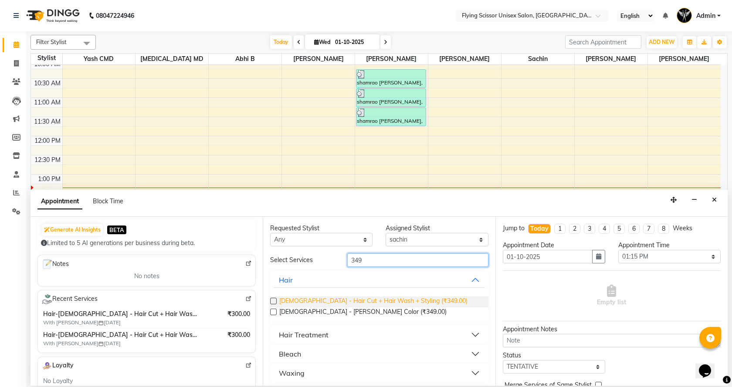
type input "349"
click at [384, 307] on span "[DEMOGRAPHIC_DATA] - Hair Cut + Hair Wash + Styling (₹349.00)" at bounding box center [373, 302] width 188 height 11
checkbox input "false"
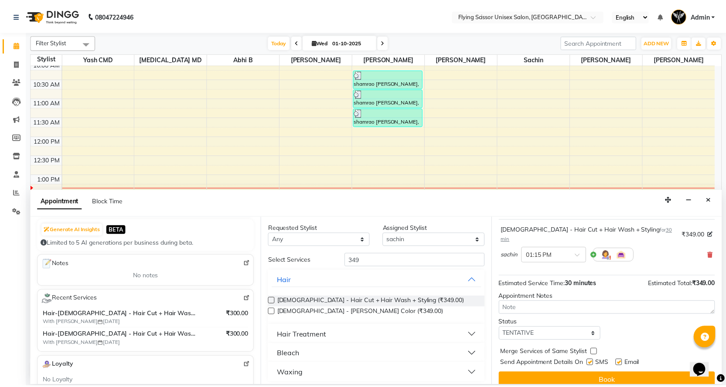
scroll to position [52, 0]
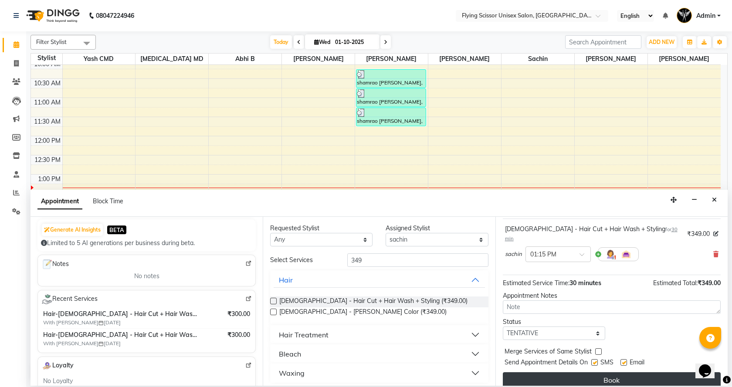
click at [575, 373] on button "Book" at bounding box center [612, 381] width 218 height 16
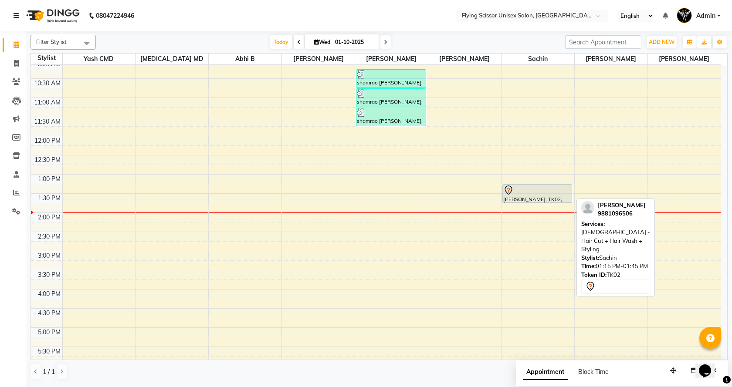
click at [551, 202] on div at bounding box center [537, 202] width 69 height 3
select select "7"
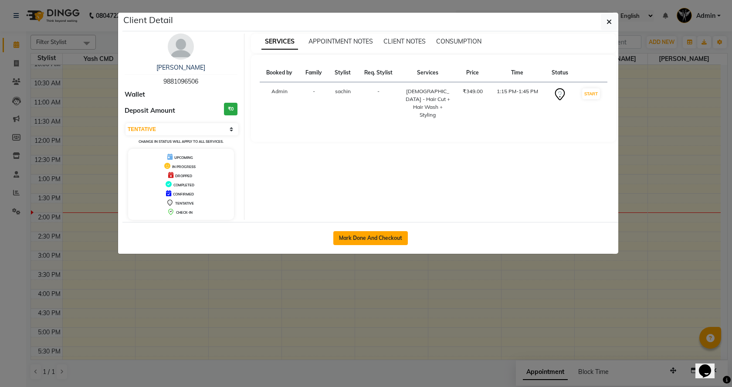
click at [387, 236] on button "Mark Done And Checkout" at bounding box center [370, 238] width 75 height 14
select select "service"
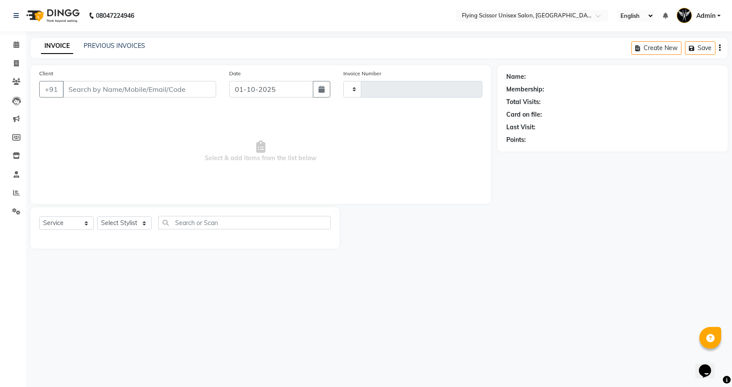
type input "1784"
select select "3"
select select "46"
select select "membership"
type input "9881096506"
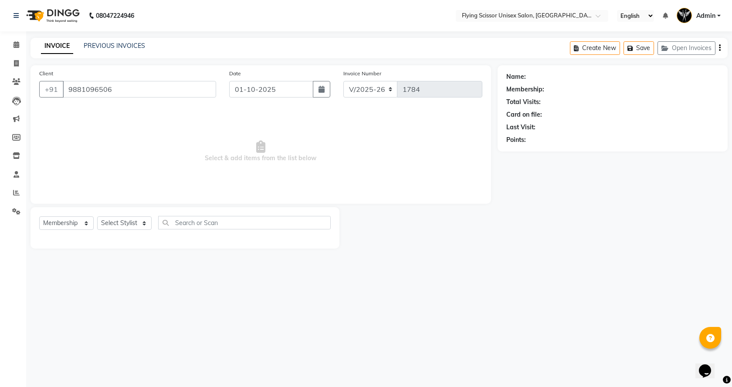
select select "18390"
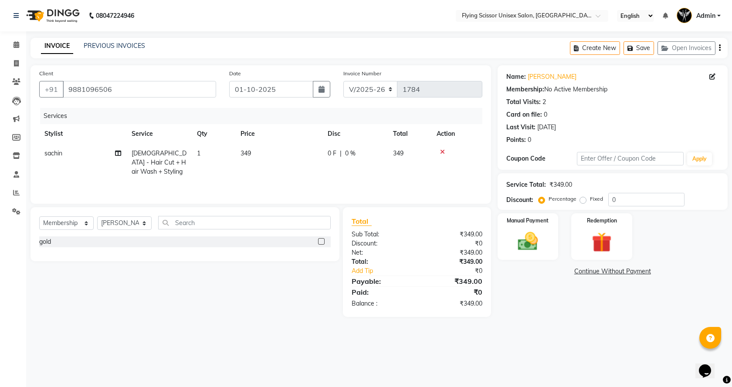
click at [317, 156] on td "349" at bounding box center [278, 163] width 87 height 38
select select "67686"
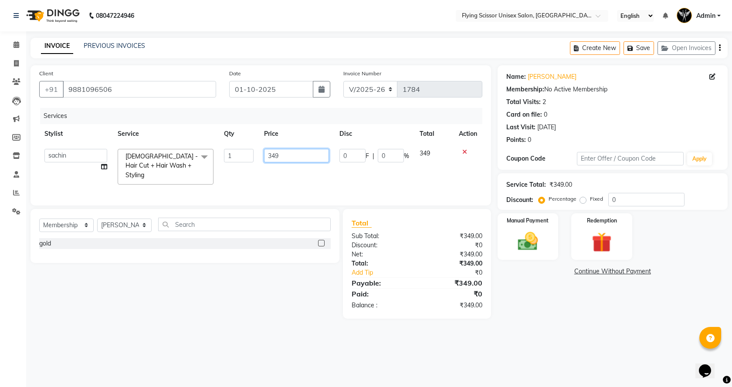
click at [308, 155] on input "349" at bounding box center [296, 156] width 65 height 14
type input "350"
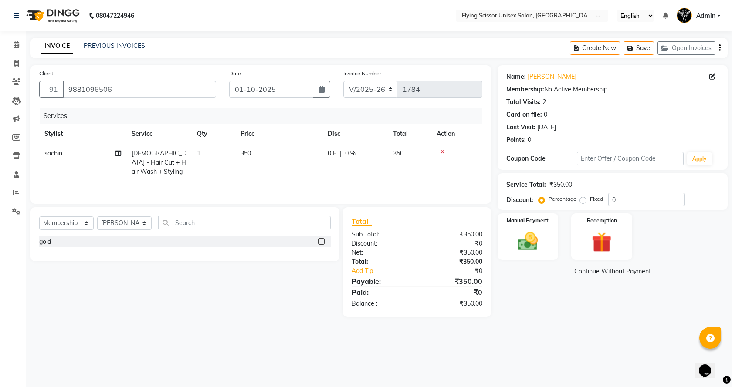
click at [312, 169] on td "350" at bounding box center [278, 163] width 87 height 38
select select "67686"
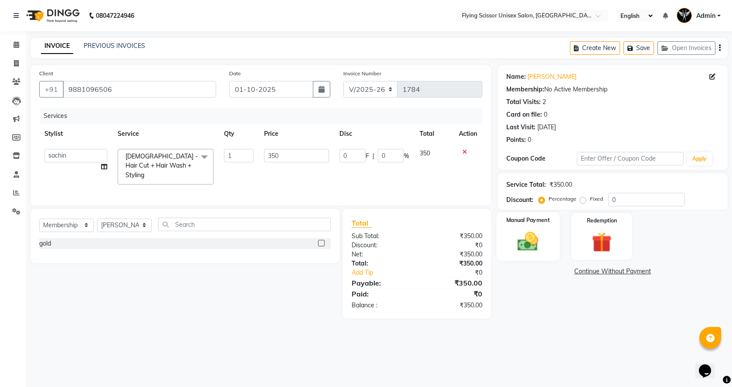
click at [527, 250] on img at bounding box center [528, 242] width 34 height 24
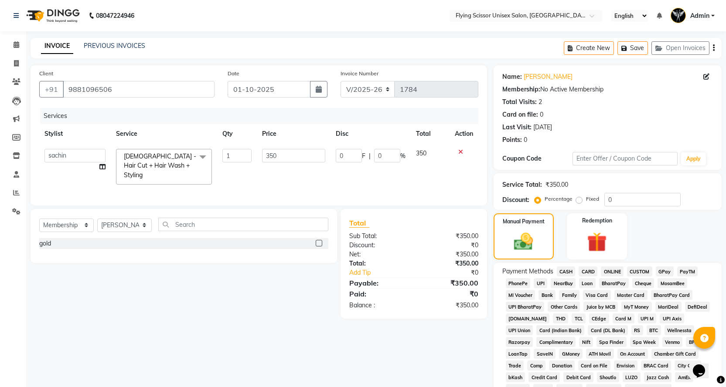
click at [618, 274] on span "ONLINE" at bounding box center [612, 272] width 23 height 10
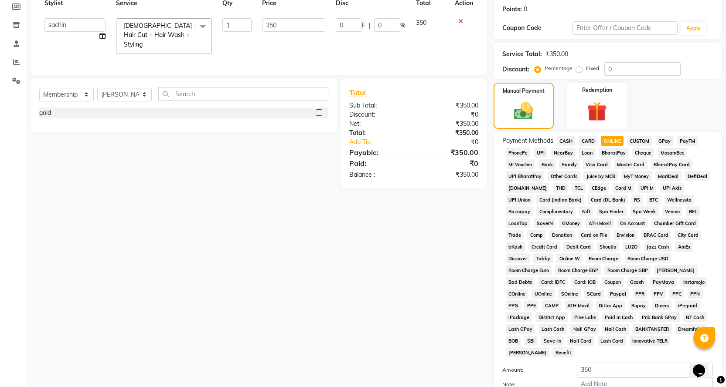
scroll to position [205, 0]
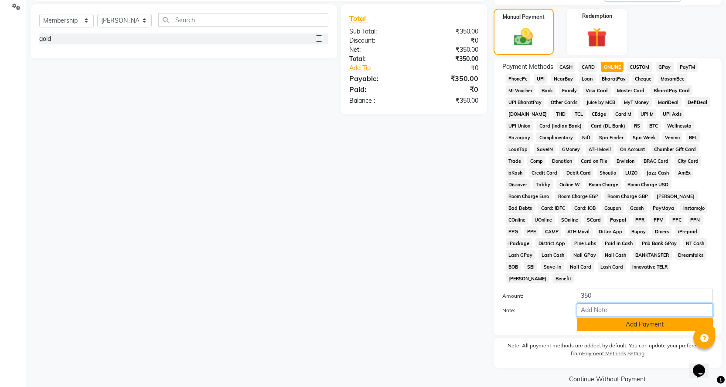
drag, startPoint x: 624, startPoint y: 294, endPoint x: 624, endPoint y: 308, distance: 13.5
click at [624, 304] on input "Note:" at bounding box center [645, 311] width 136 height 14
click at [624, 318] on button "Add Payment" at bounding box center [645, 325] width 136 height 14
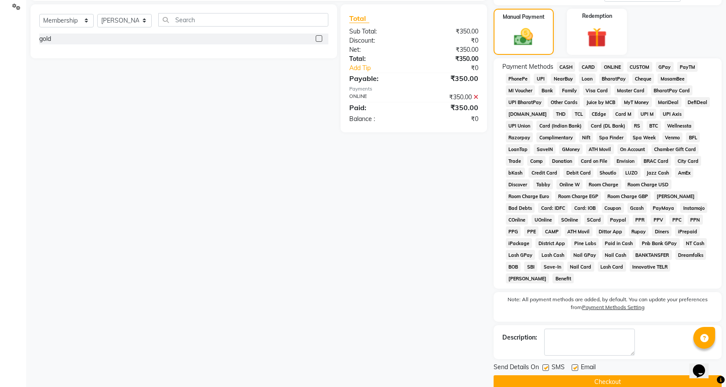
scroll to position [208, 0]
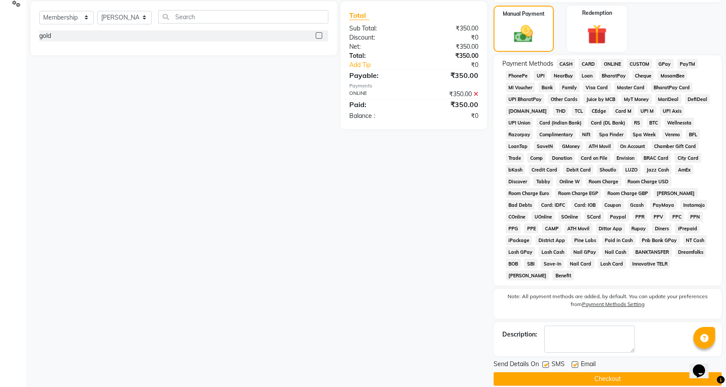
click at [619, 373] on button "Checkout" at bounding box center [607, 380] width 228 height 14
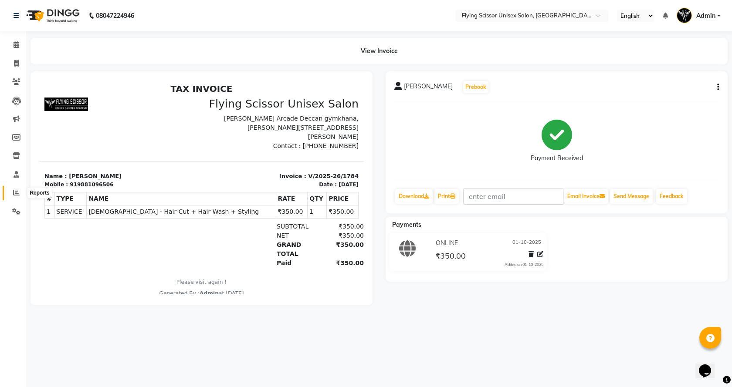
click at [20, 193] on span at bounding box center [16, 193] width 15 height 10
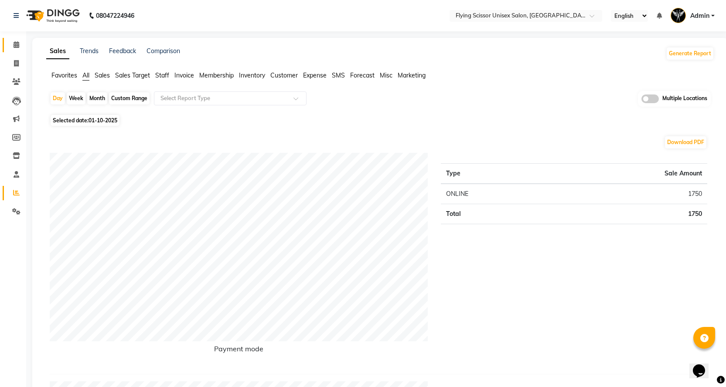
click at [12, 40] on link "Calendar" at bounding box center [13, 45] width 21 height 14
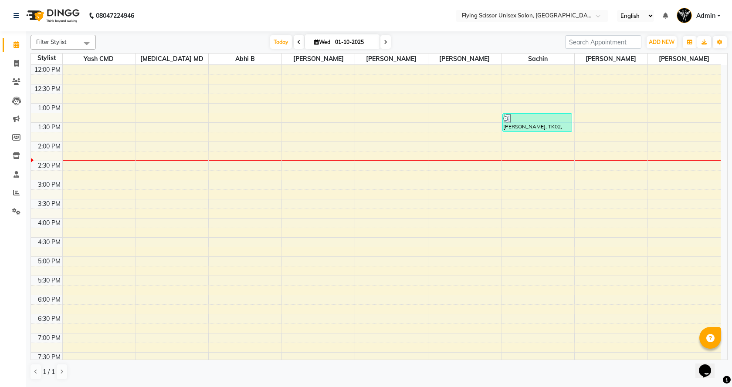
scroll to position [131, 0]
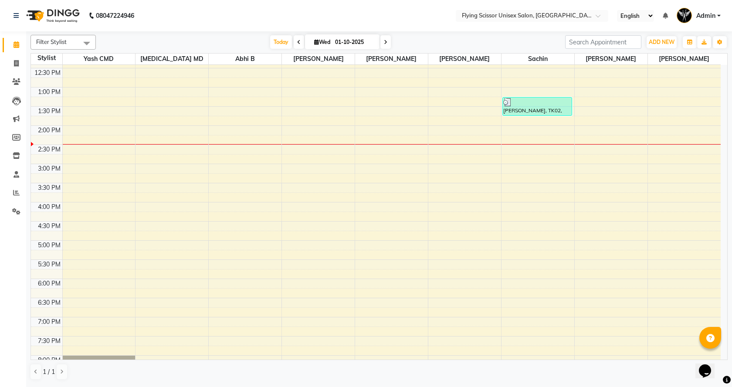
click at [73, 302] on div "9:00 AM 9:30 AM 10:00 AM 10:30 AM 11:00 AM 11:30 AM 12:00 PM 12:30 PM 1:00 PM 1…" at bounding box center [376, 183] width 690 height 498
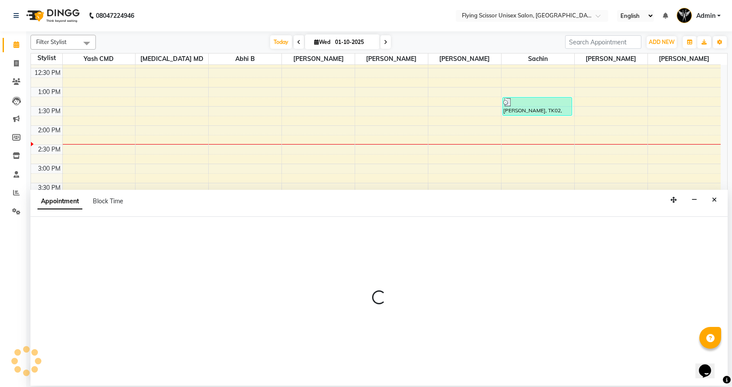
select select "1679"
select select "1110"
select select "tentative"
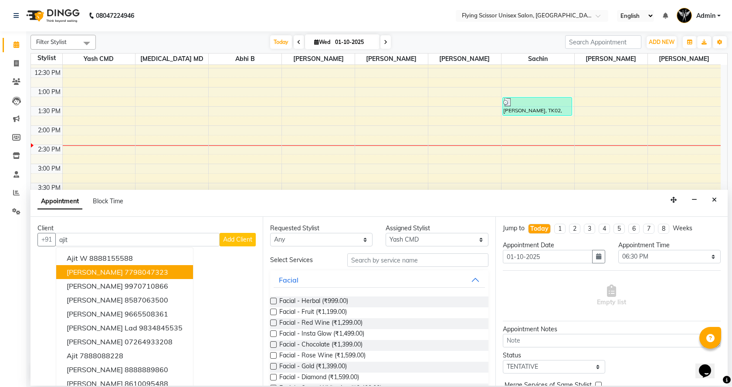
click at [141, 274] on ngb-highlight "7798047323" at bounding box center [147, 272] width 44 height 9
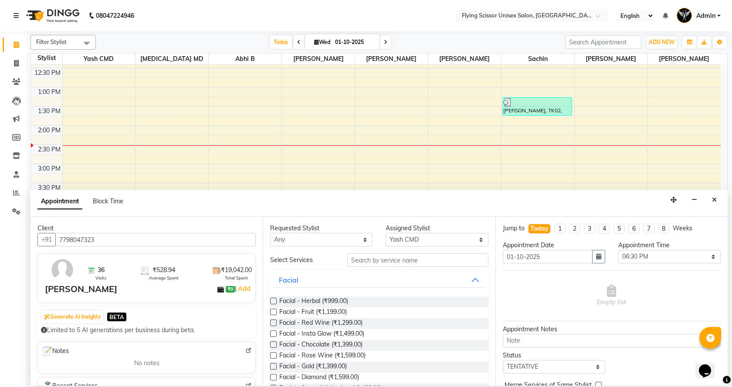
type input "7798047323"
drag, startPoint x: 414, startPoint y: 267, endPoint x: 409, endPoint y: 269, distance: 5.1
click at [406, 260] on input "text" at bounding box center [417, 261] width 141 height 14
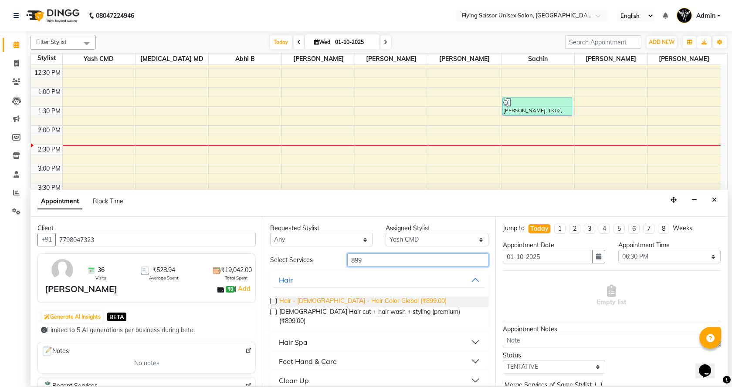
type input "899"
click at [370, 299] on span "Hair - [DEMOGRAPHIC_DATA] - Hair Color Global (₹899.00)" at bounding box center [362, 302] width 167 height 11
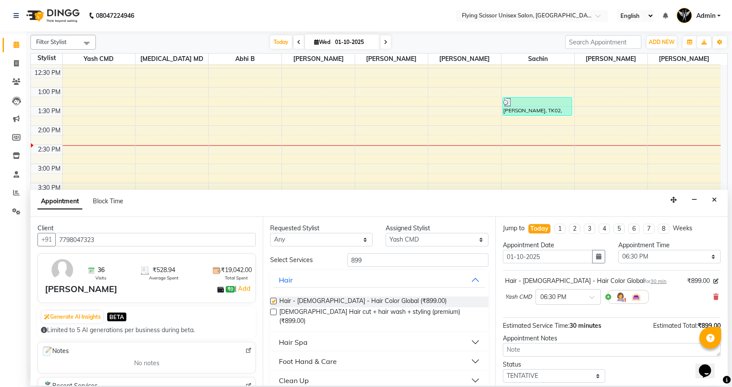
checkbox input "false"
click at [404, 315] on span "[DEMOGRAPHIC_DATA] Hair cut + hair wash + styling (premium) (₹899.00)" at bounding box center [380, 317] width 202 height 18
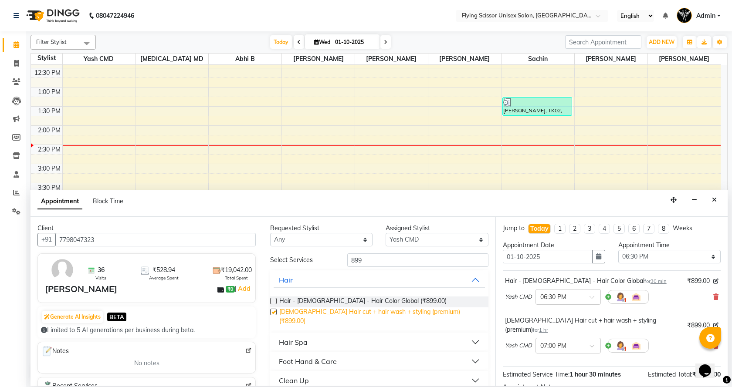
checkbox input "false"
click at [711, 302] on div "Yash CMD × 06:30 PM" at bounding box center [612, 297] width 214 height 23
click at [706, 297] on div "Yash CMD × 06:30 PM" at bounding box center [612, 297] width 214 height 23
click at [713, 295] on icon at bounding box center [715, 297] width 5 height 6
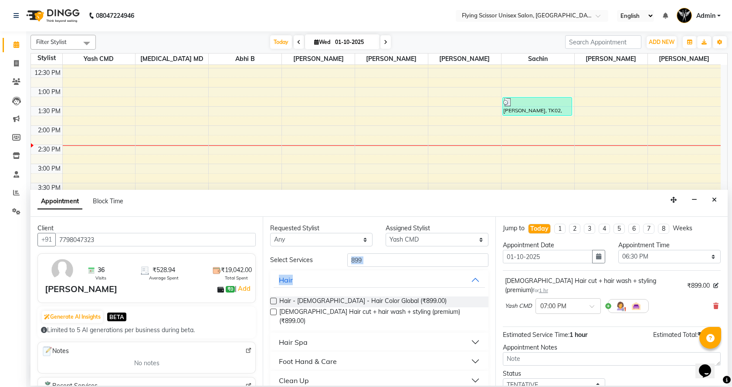
click at [374, 263] on div "Select Services 899 Hair Hair - [DEMOGRAPHIC_DATA] - Hair Color Global (₹899.00…" at bounding box center [379, 341] width 218 height 175
click at [364, 252] on div "Requested Stylist Any Abhi B [PERSON_NAME] K [PERSON_NAME] [MEDICAL_DATA] MD [P…" at bounding box center [379, 301] width 232 height 169
click at [368, 256] on div "Requested Stylist Any Abhi B [PERSON_NAME] K [PERSON_NAME] [MEDICAL_DATA] MD [P…" at bounding box center [379, 301] width 232 height 169
click at [368, 256] on input "899" at bounding box center [417, 261] width 141 height 14
type input "8"
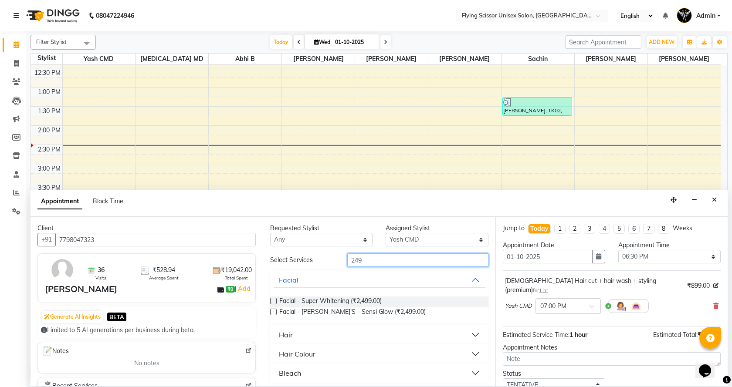
type input "249"
drag, startPoint x: 289, startPoint y: 335, endPoint x: 291, endPoint y: 353, distance: 18.9
click at [289, 336] on div "Hair" at bounding box center [286, 335] width 14 height 10
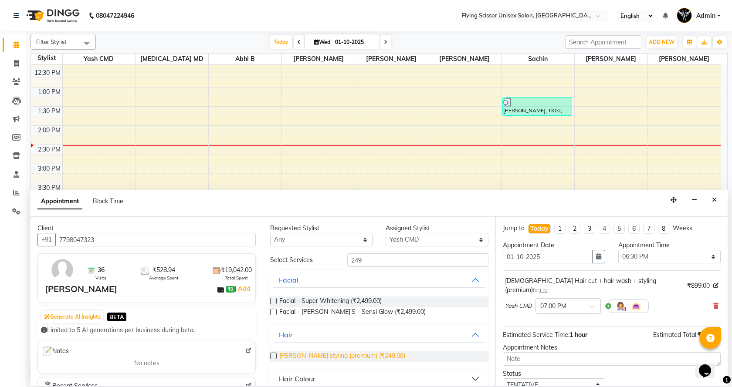
click at [296, 360] on span "[PERSON_NAME] styling (premium) (₹249.00)" at bounding box center [342, 357] width 126 height 11
checkbox input "false"
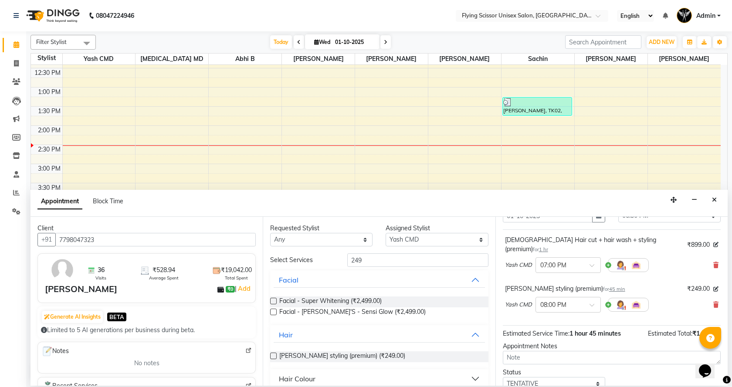
scroll to position [92, 0]
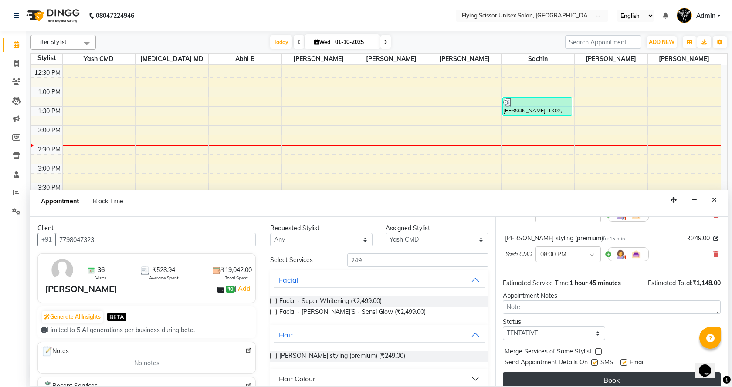
click at [600, 375] on button "Book" at bounding box center [612, 381] width 218 height 16
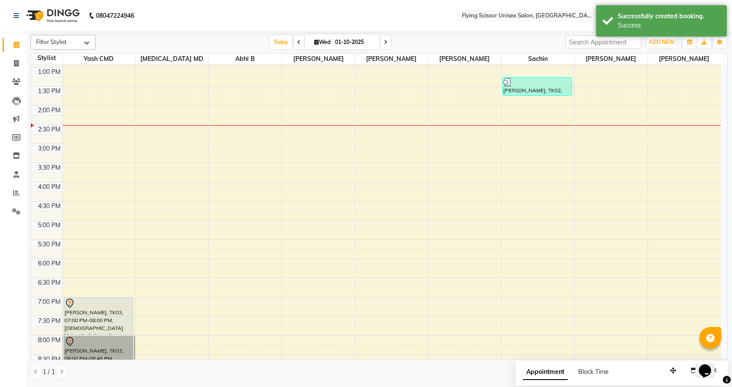
scroll to position [203, 0]
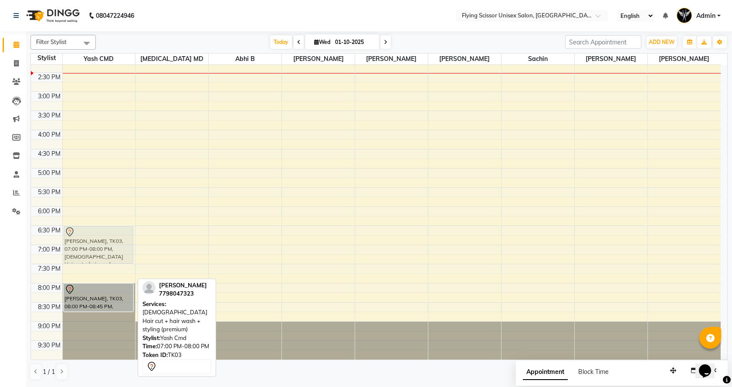
drag, startPoint x: 95, startPoint y: 261, endPoint x: 88, endPoint y: 244, distance: 17.8
click at [88, 244] on div "[PERSON_NAME], TK03, 07:00 PM-08:00 PM, [DEMOGRAPHIC_DATA] Hair cut + hair wash…" at bounding box center [99, 111] width 73 height 498
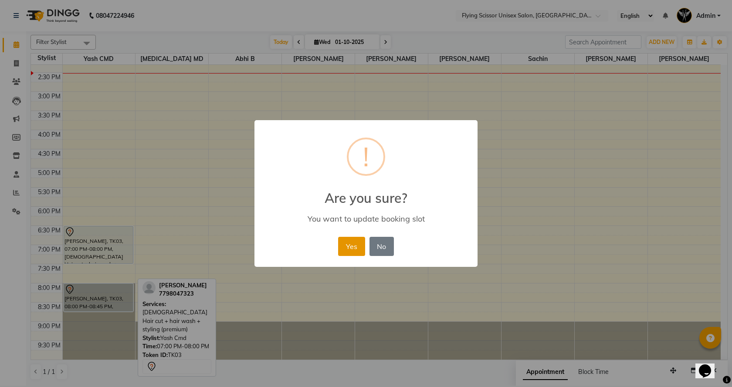
click at [349, 246] on button "Yes" at bounding box center [351, 246] width 27 height 19
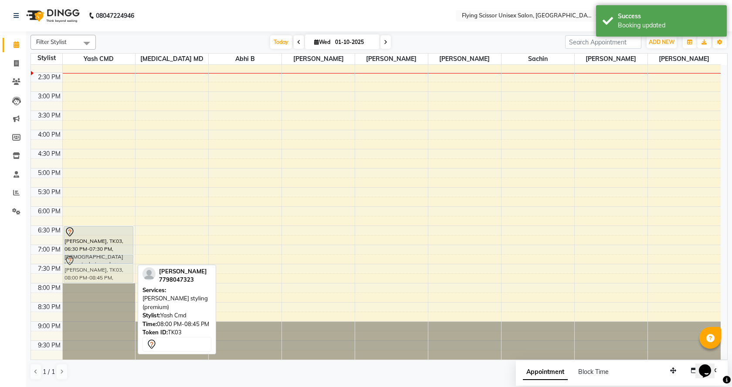
drag, startPoint x: 105, startPoint y: 299, endPoint x: 110, endPoint y: 276, distance: 22.7
click at [110, 276] on div "[PERSON_NAME], TK03, 06:30 PM-07:30 PM, [DEMOGRAPHIC_DATA] Hair cut + hair wash…" at bounding box center [99, 111] width 73 height 498
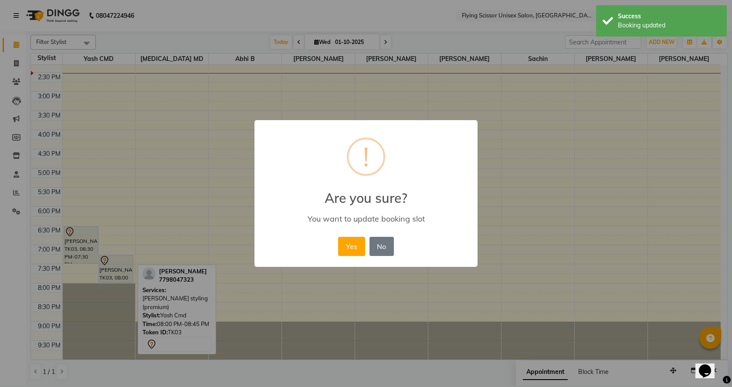
click at [343, 248] on button "Yes" at bounding box center [351, 246] width 27 height 19
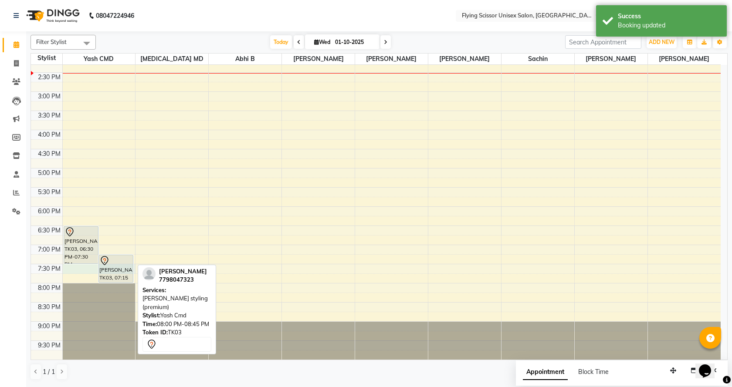
drag, startPoint x: 66, startPoint y: 265, endPoint x: 67, endPoint y: 269, distance: 4.4
click at [67, 268] on div "9:00 AM 9:30 AM 10:00 AM 10:30 AM 11:00 AM 11:30 AM 12:00 PM 12:30 PM 1:00 PM 1…" at bounding box center [376, 111] width 690 height 498
select select "1679"
select select "tentative"
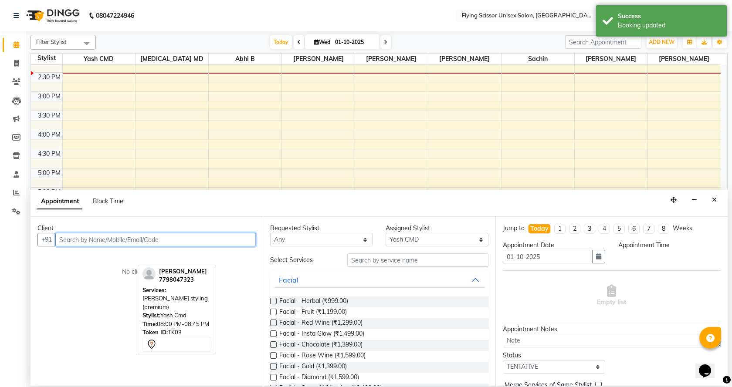
select select "1170"
click at [192, 246] on input "text" at bounding box center [155, 240] width 200 height 14
click at [194, 243] on input "text" at bounding box center [155, 240] width 200 height 14
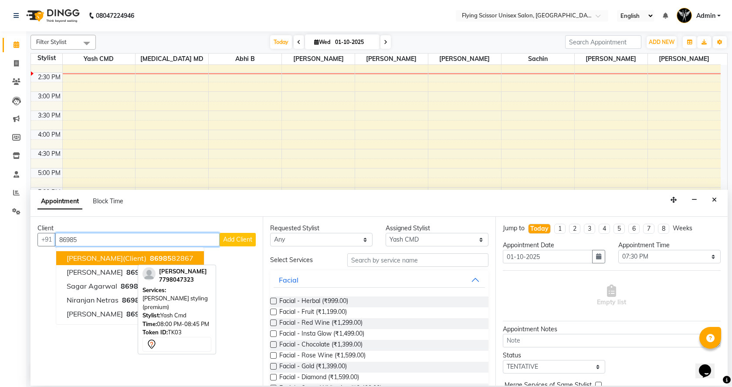
click at [102, 256] on span "[PERSON_NAME](Client)" at bounding box center [107, 258] width 80 height 9
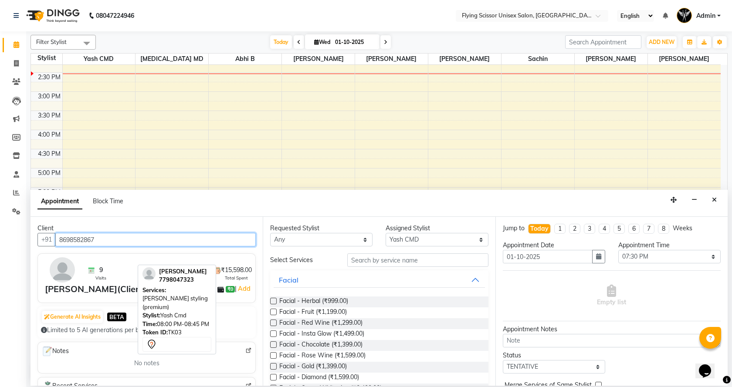
type input "8698582867"
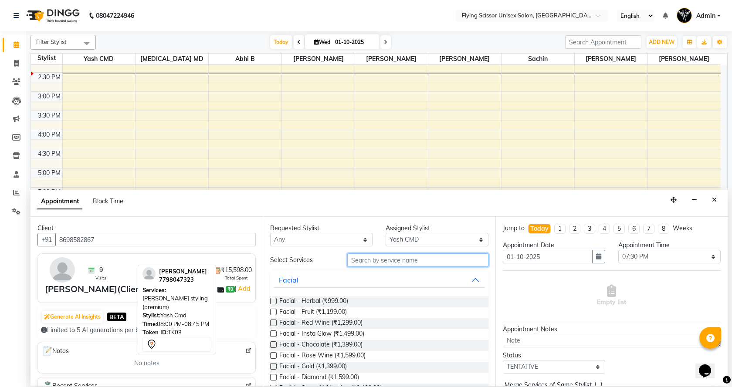
click at [434, 260] on input "text" at bounding box center [417, 261] width 141 height 14
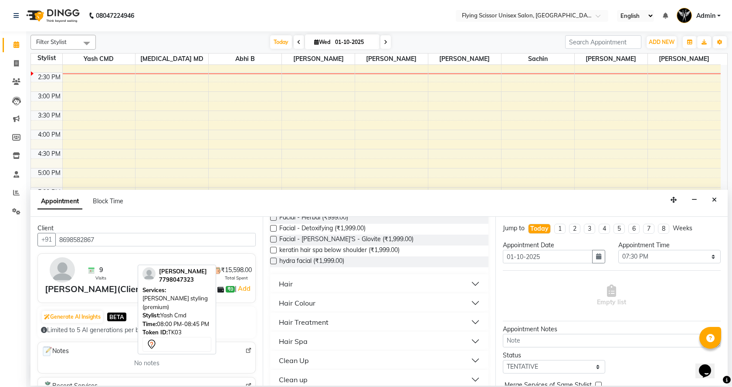
scroll to position [87, 0]
type input "999"
click at [294, 274] on button "Hair" at bounding box center [379, 281] width 211 height 16
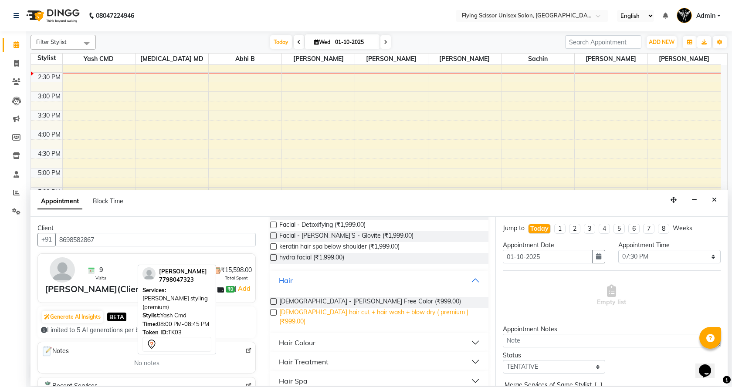
click at [324, 315] on span "[DEMOGRAPHIC_DATA] hair cut + hair wash + blow dry ( premium ) (₹999.00)" at bounding box center [380, 317] width 202 height 18
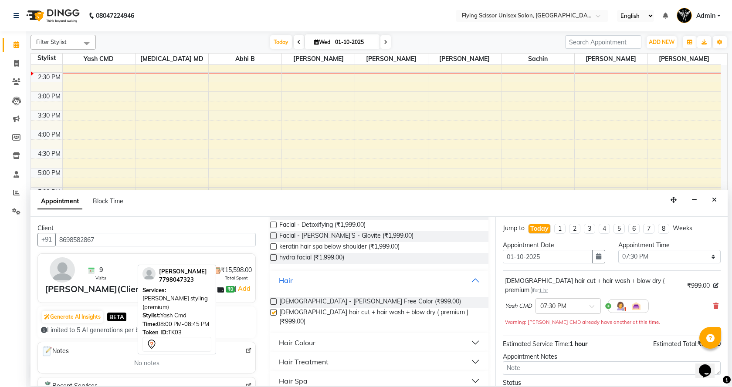
checkbox input "false"
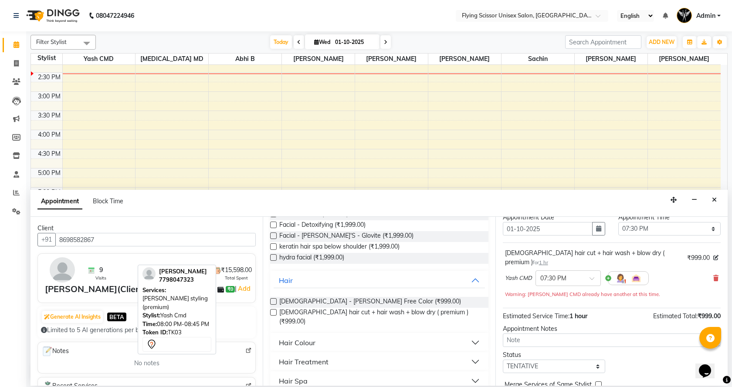
scroll to position [61, 0]
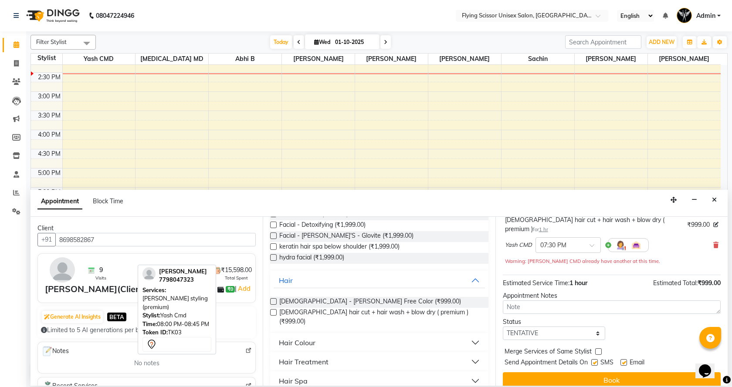
click at [554, 373] on button "Book" at bounding box center [612, 381] width 218 height 16
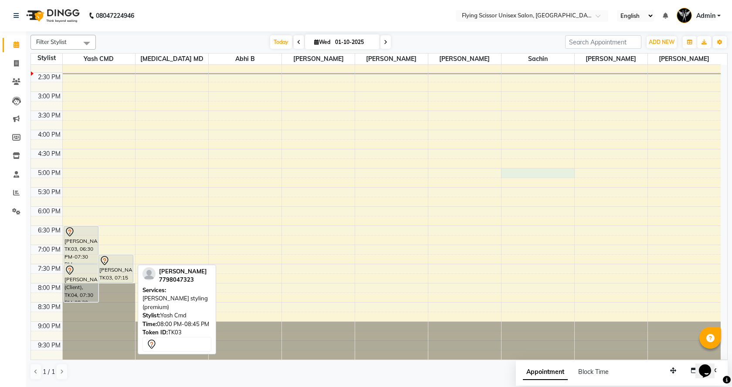
click at [540, 169] on div "9:00 AM 9:30 AM 10:00 AM 10:30 AM 11:00 AM 11:30 AM 12:00 PM 12:30 PM 1:00 PM 1…" at bounding box center [376, 111] width 690 height 498
select select "67686"
select select "1020"
select select "tentative"
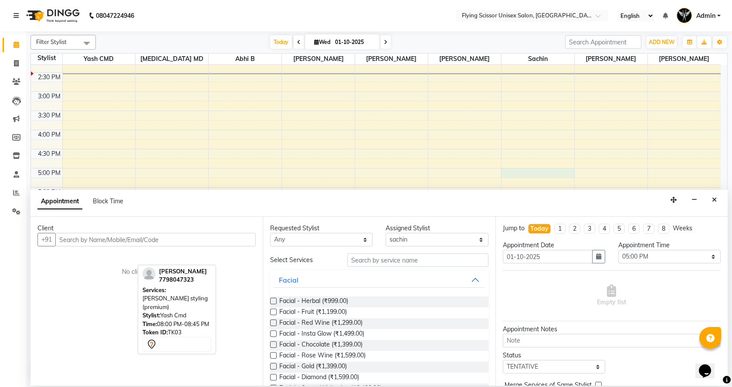
click at [202, 242] on input "text" at bounding box center [155, 240] width 200 height 14
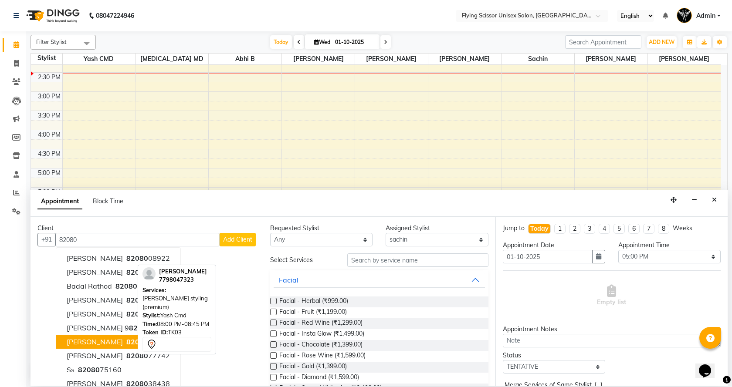
click at [70, 343] on span "[PERSON_NAME]" at bounding box center [95, 342] width 56 height 9
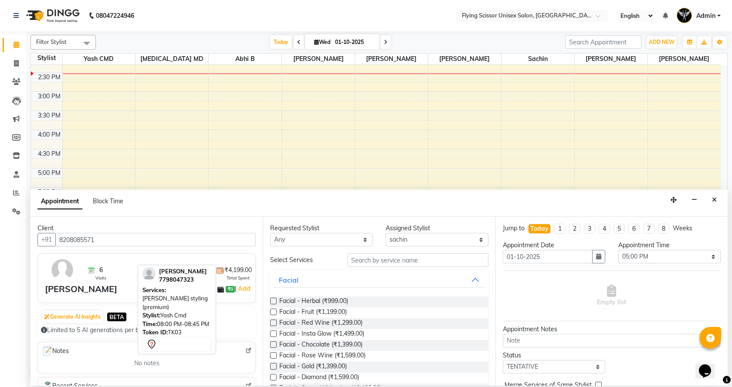
type input "8208085571"
click at [427, 261] on input "text" at bounding box center [417, 261] width 141 height 14
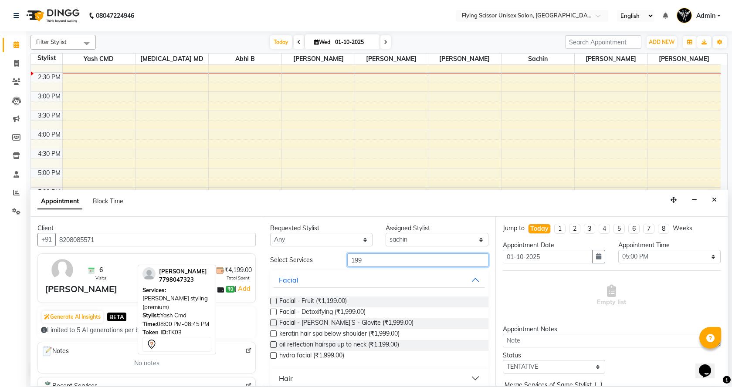
scroll to position [44, 0]
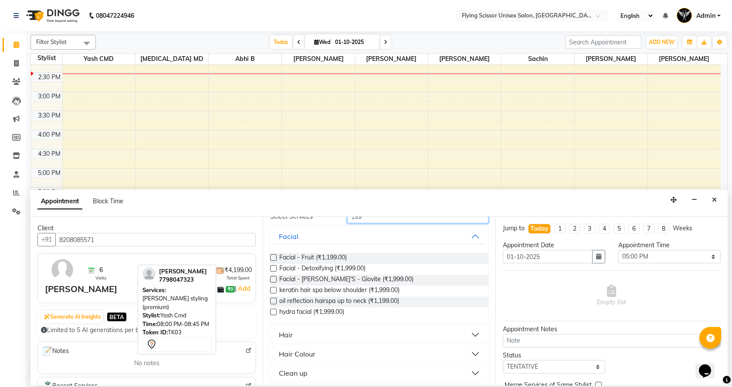
type input "199"
click at [291, 337] on div "Hair" at bounding box center [286, 335] width 14 height 10
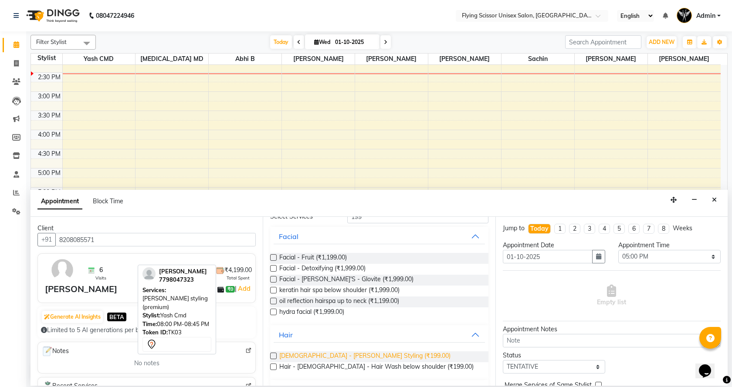
click at [302, 354] on span "[DEMOGRAPHIC_DATA] - [PERSON_NAME] Styling (₹199.00)" at bounding box center [364, 357] width 171 height 11
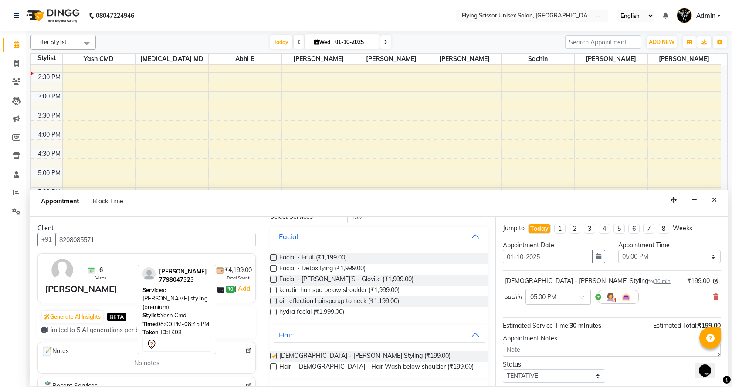
checkbox input "false"
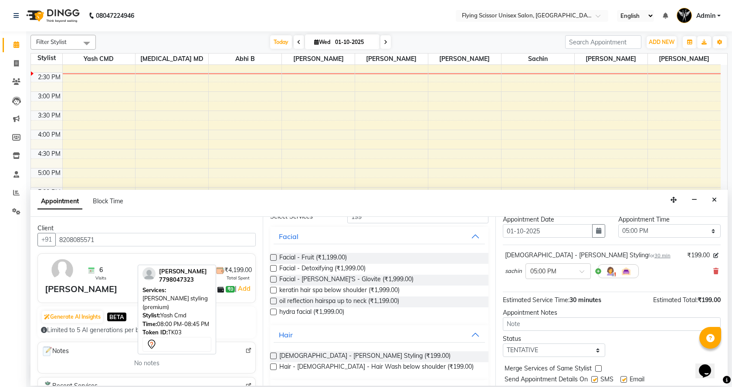
scroll to position [52, 0]
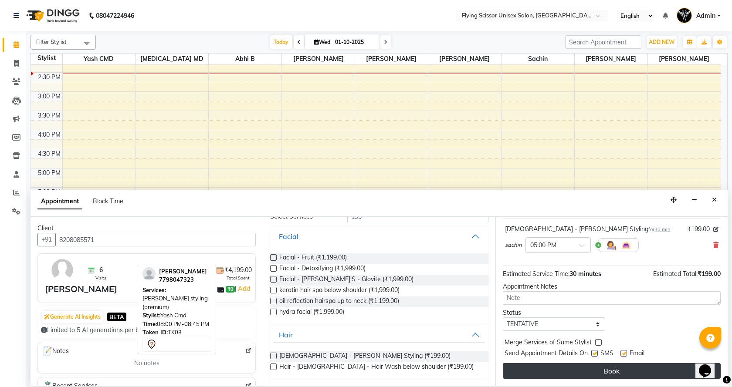
click at [548, 370] on button "Book" at bounding box center [612, 371] width 218 height 16
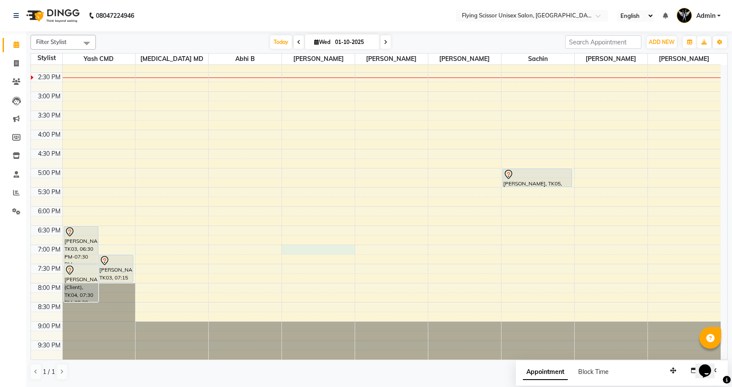
click at [287, 250] on div "9:00 AM 9:30 AM 10:00 AM 10:30 AM 11:00 AM 11:30 AM 12:00 PM 12:30 PM 1:00 PM 1…" at bounding box center [376, 111] width 690 height 498
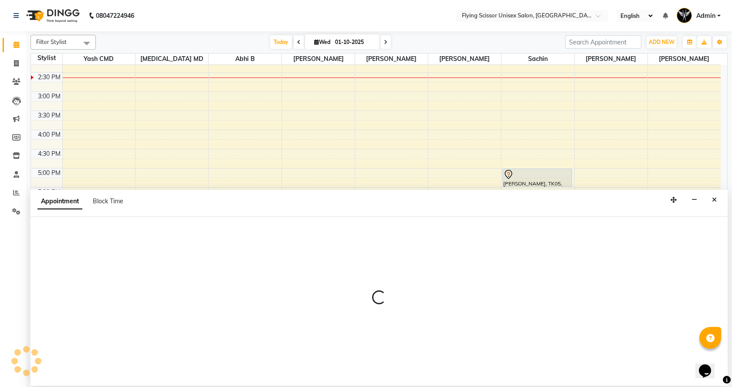
select select "15730"
select select "tentative"
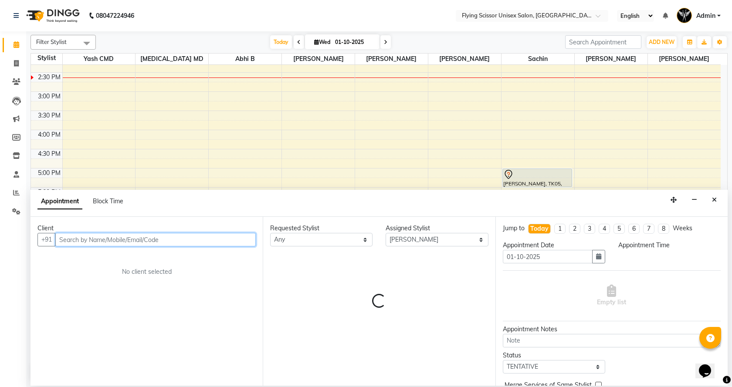
select select "1140"
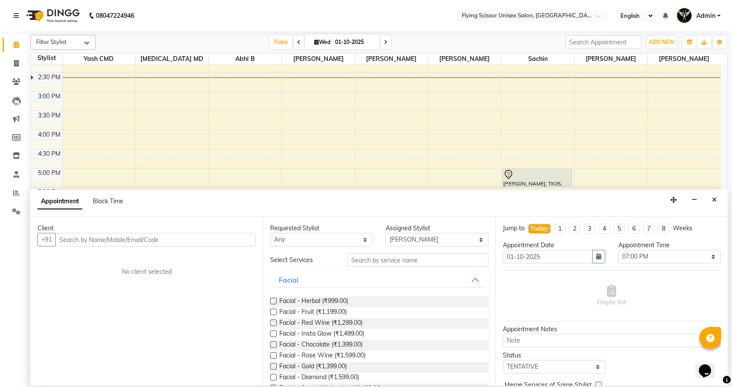
click at [183, 247] on div "Client +91 No client selected" at bounding box center [147, 301] width 232 height 169
click at [182, 244] on input "text" at bounding box center [155, 240] width 200 height 14
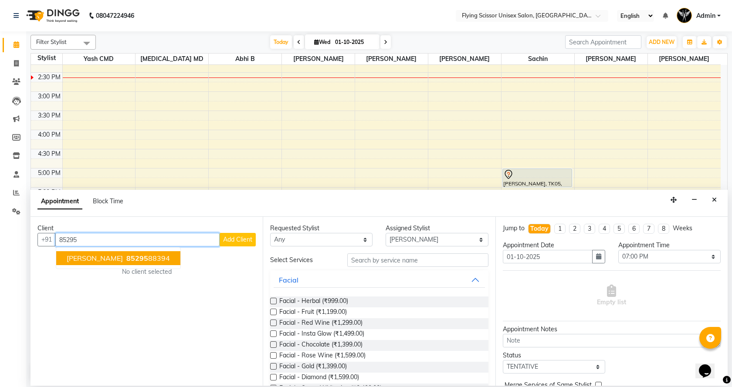
click at [96, 264] on button "[PERSON_NAME] 85295 88394" at bounding box center [118, 258] width 124 height 14
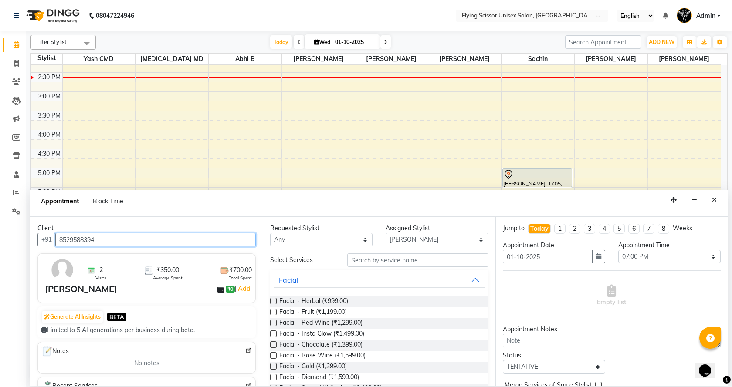
type input "8529588394"
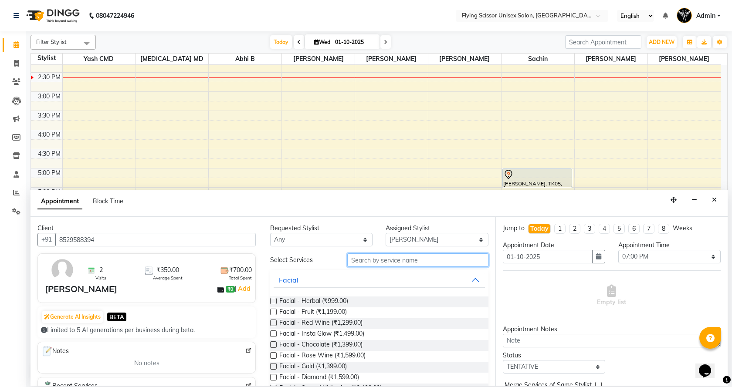
click at [381, 256] on input "text" at bounding box center [417, 261] width 141 height 14
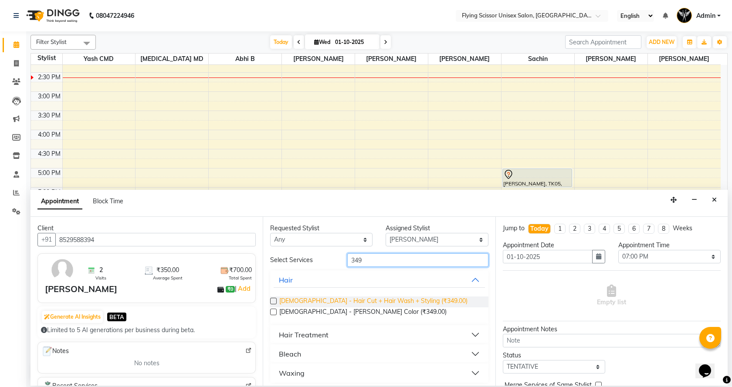
type input "349"
click at [379, 302] on span "[DEMOGRAPHIC_DATA] - Hair Cut + Hair Wash + Styling (₹349.00)" at bounding box center [373, 302] width 188 height 11
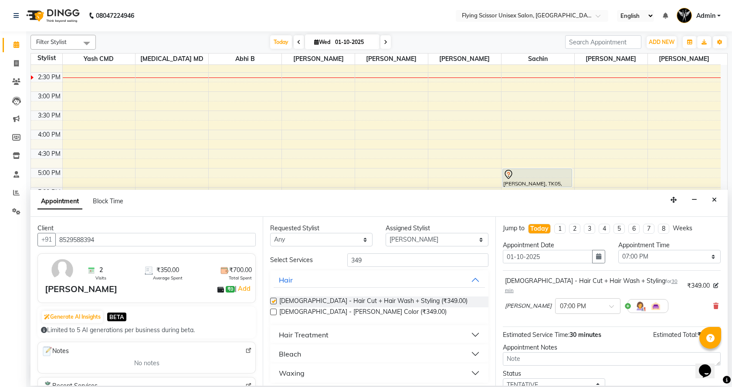
checkbox input "false"
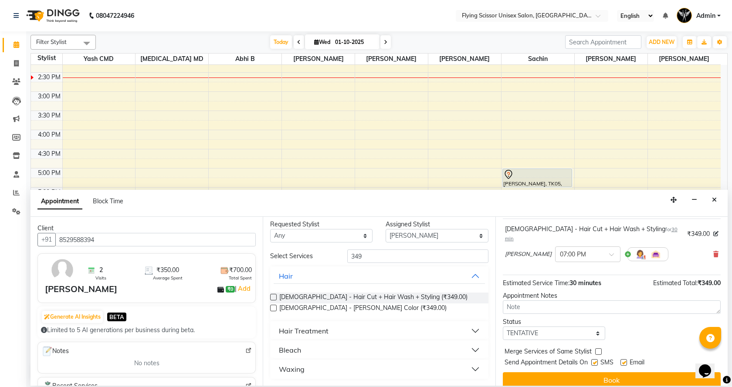
click at [580, 373] on button "Book" at bounding box center [612, 381] width 218 height 16
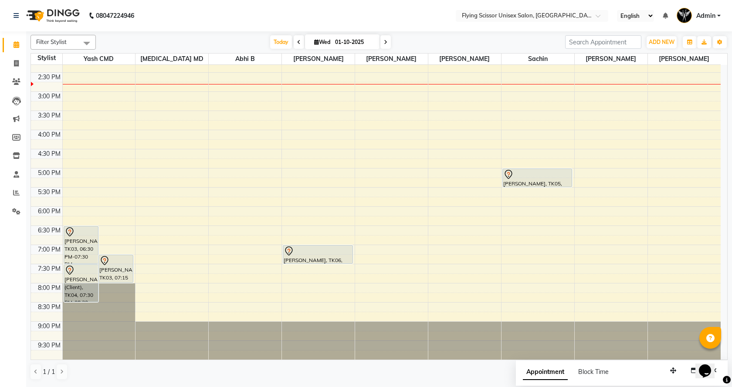
click at [381, 43] on span at bounding box center [385, 42] width 10 height 14
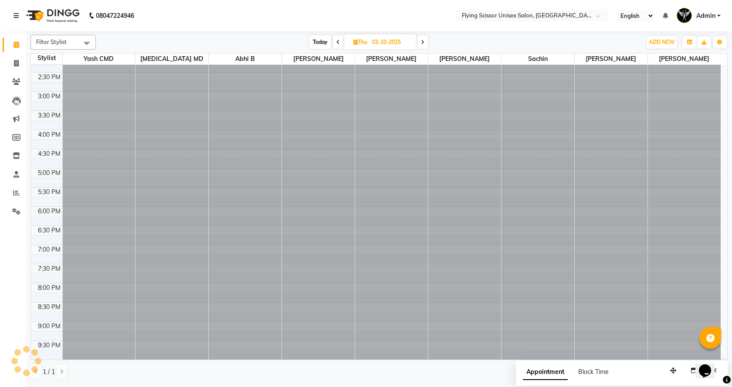
scroll to position [0, 0]
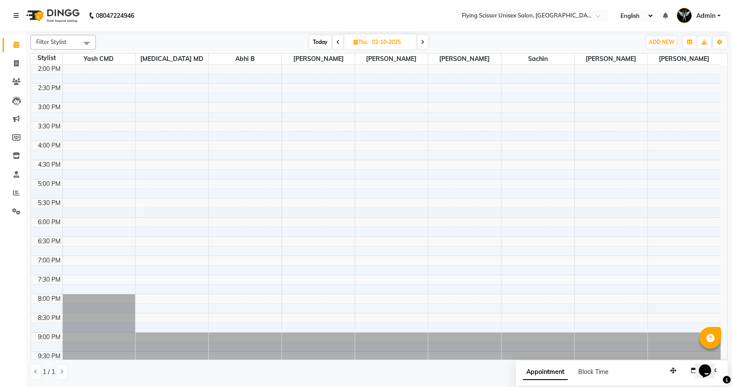
click at [420, 42] on span at bounding box center [423, 42] width 10 height 14
click at [425, 42] on span at bounding box center [421, 42] width 10 height 14
type input "04-10-2025"
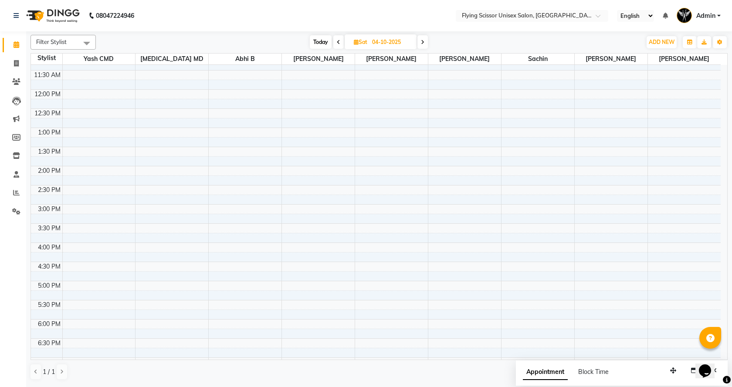
scroll to position [61, 0]
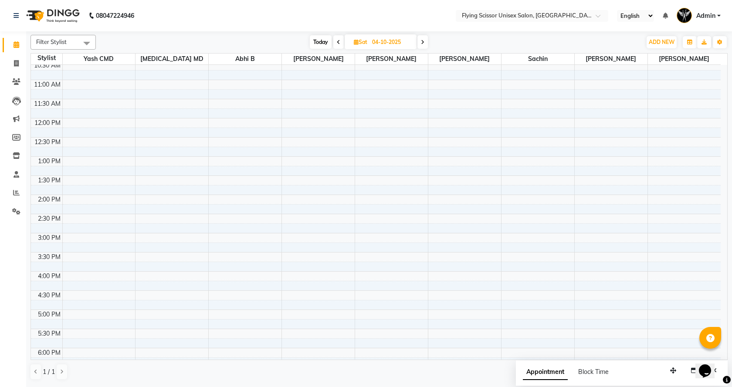
click at [370, 160] on div "9:00 AM 9:30 AM 10:00 AM 10:30 AM 11:00 AM 11:30 AM 12:00 PM 12:30 PM 1:00 PM 1…" at bounding box center [376, 252] width 690 height 498
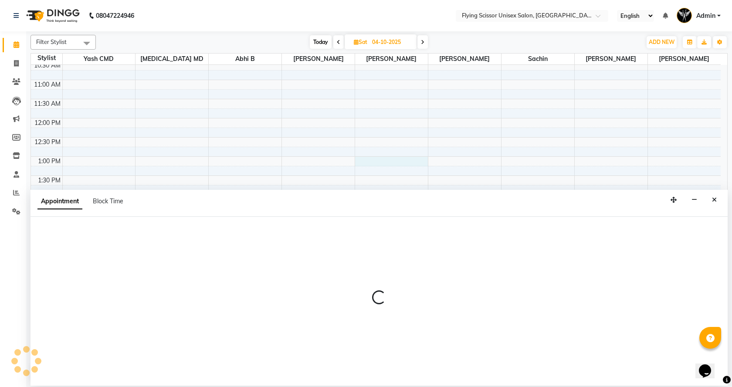
select select "18390"
select select "780"
select select "tentative"
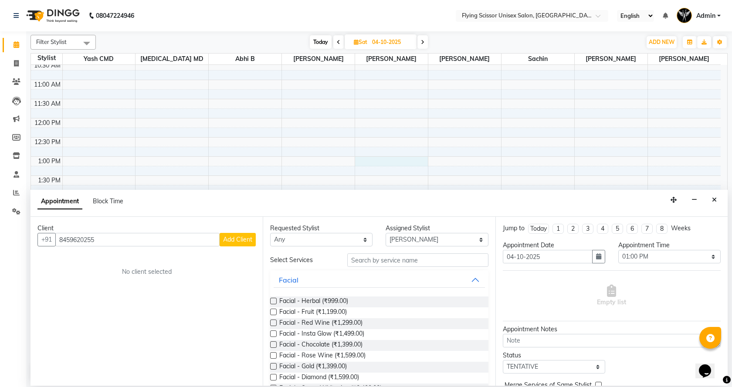
type input "8459620255"
click at [238, 244] on button "Add Client" at bounding box center [238, 240] width 36 height 14
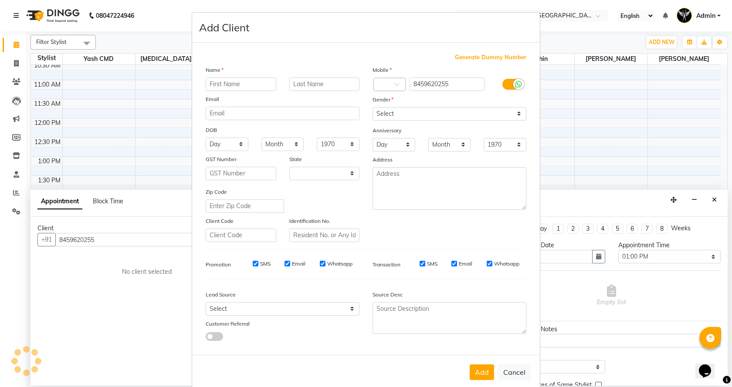
select select "22"
type input "dimple"
click at [312, 82] on input "text" at bounding box center [324, 85] width 71 height 14
type input "solanki"
drag, startPoint x: 418, startPoint y: 104, endPoint x: 418, endPoint y: 109, distance: 4.8
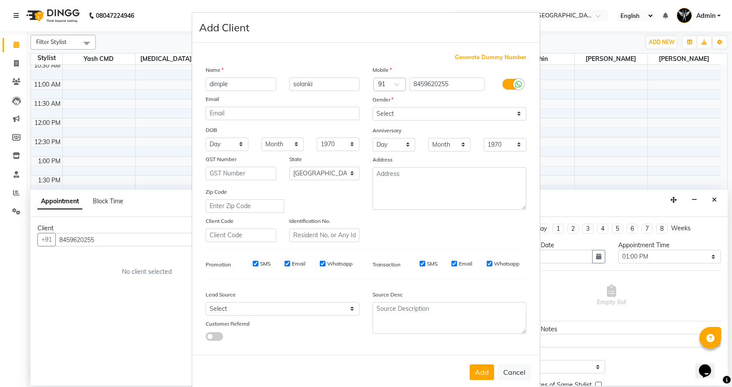
click at [418, 109] on div "Mobile Country Code × 91 8459620255 Gender Select [DEMOGRAPHIC_DATA] [DEMOGRAPH…" at bounding box center [449, 153] width 167 height 177
click at [418, 109] on select "Select [DEMOGRAPHIC_DATA] [DEMOGRAPHIC_DATA] Other Prefer Not To Say" at bounding box center [450, 114] width 154 height 14
click at [373, 107] on select "Select [DEMOGRAPHIC_DATA] [DEMOGRAPHIC_DATA] Other Prefer Not To Say" at bounding box center [450, 114] width 154 height 14
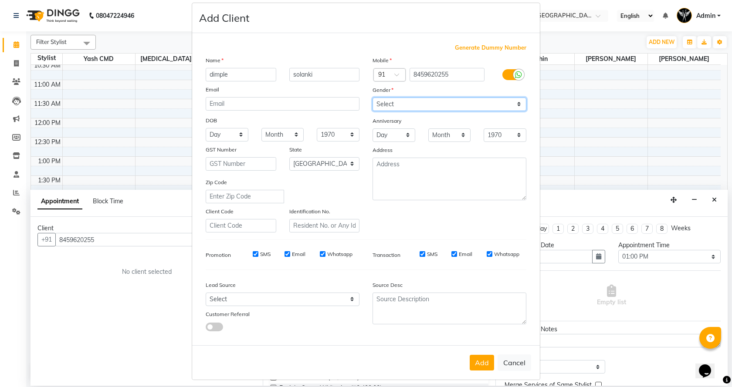
scroll to position [15, 0]
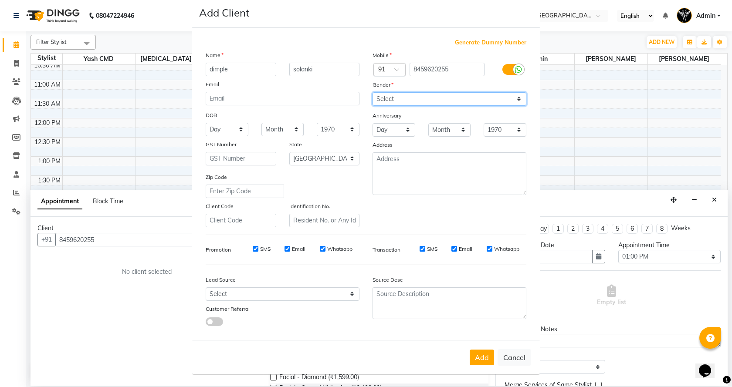
click at [436, 100] on select "Select [DEMOGRAPHIC_DATA] [DEMOGRAPHIC_DATA] Other Prefer Not To Say" at bounding box center [450, 99] width 154 height 14
select select "[DEMOGRAPHIC_DATA]"
click at [373, 92] on select "Select [DEMOGRAPHIC_DATA] [DEMOGRAPHIC_DATA] Other Prefer Not To Say" at bounding box center [450, 99] width 154 height 14
click at [483, 352] on button "Add" at bounding box center [482, 358] width 24 height 16
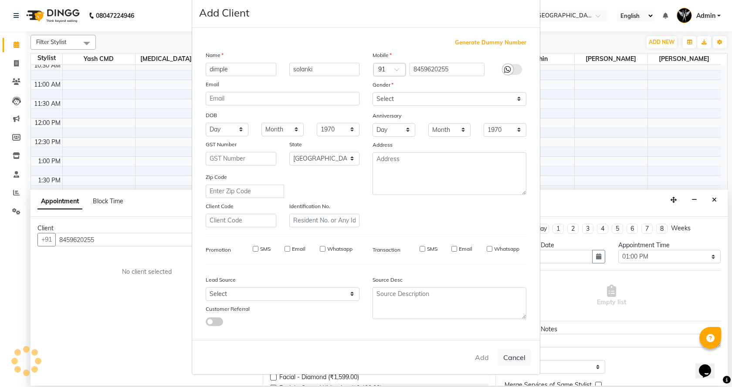
select select
select select "null"
select select
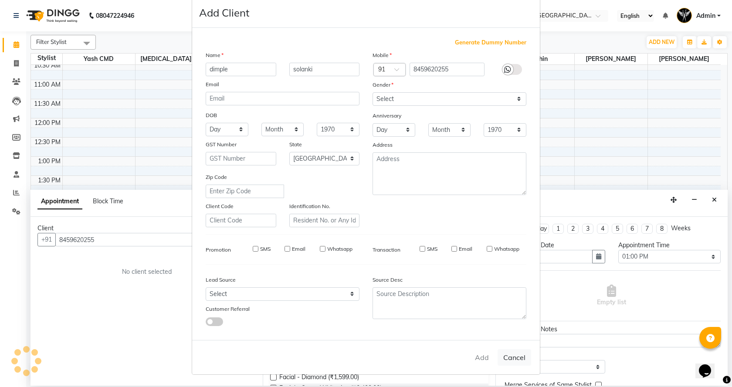
select select
checkbox input "false"
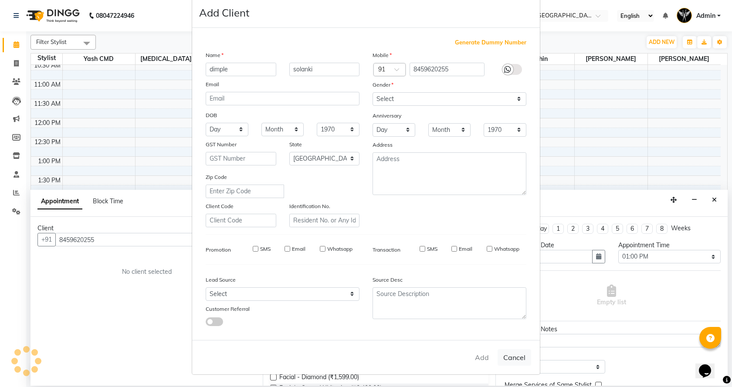
checkbox input "false"
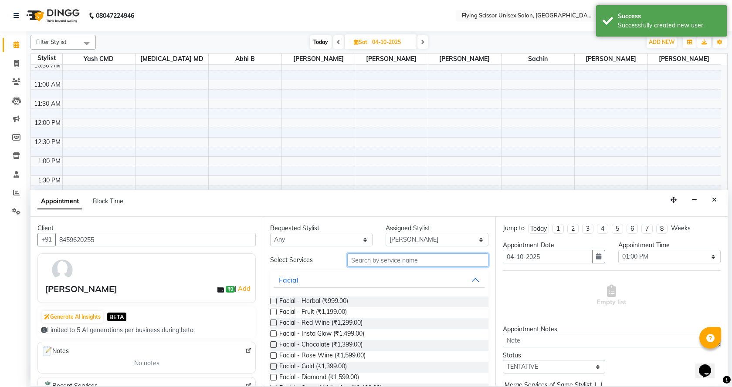
click at [363, 260] on input "text" at bounding box center [417, 261] width 141 height 14
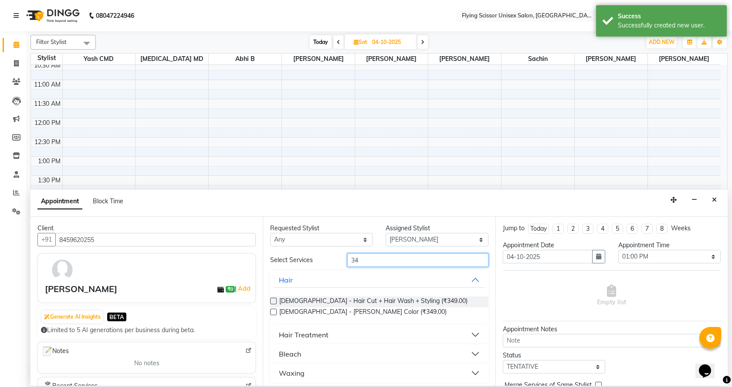
type input "3"
type input "349"
click at [380, 303] on span "[DEMOGRAPHIC_DATA] - Hair Cut + Hair Wash + Styling (₹349.00)" at bounding box center [373, 302] width 188 height 11
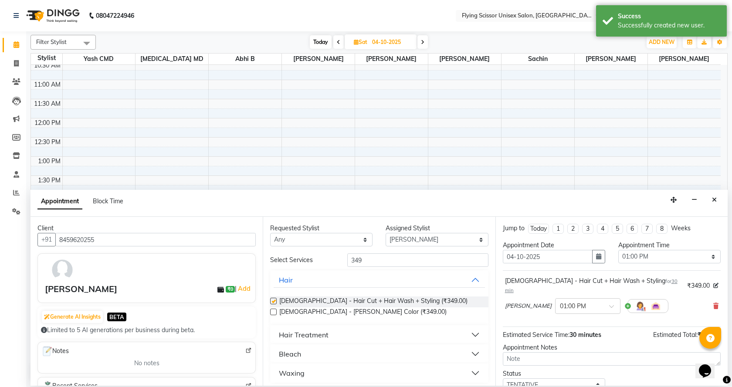
checkbox input "false"
click at [394, 263] on input "349" at bounding box center [417, 261] width 141 height 14
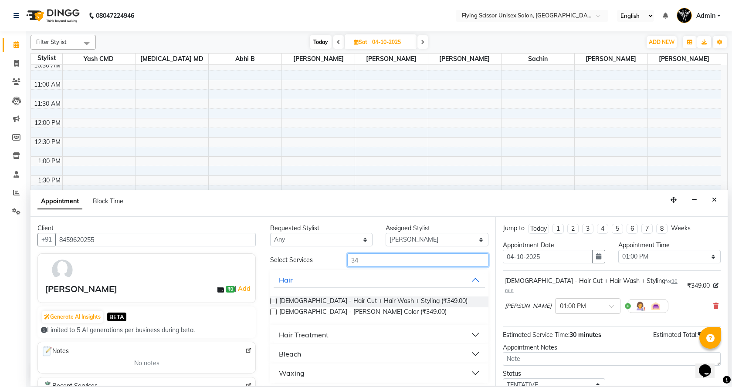
type input "3"
type input "2999"
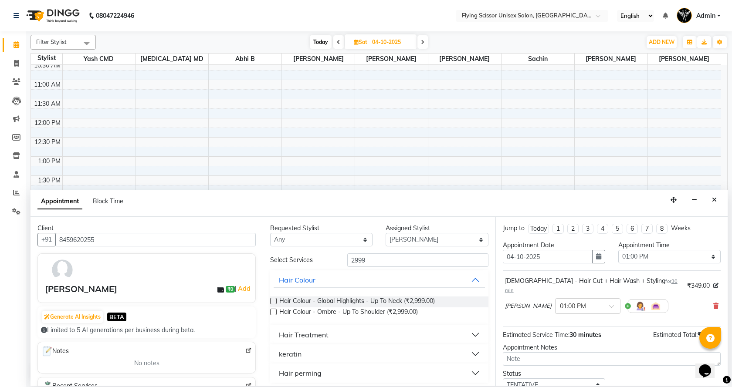
drag, startPoint x: 296, startPoint y: 351, endPoint x: 295, endPoint y: 344, distance: 7.1
click at [295, 351] on div "keratin" at bounding box center [290, 354] width 23 height 10
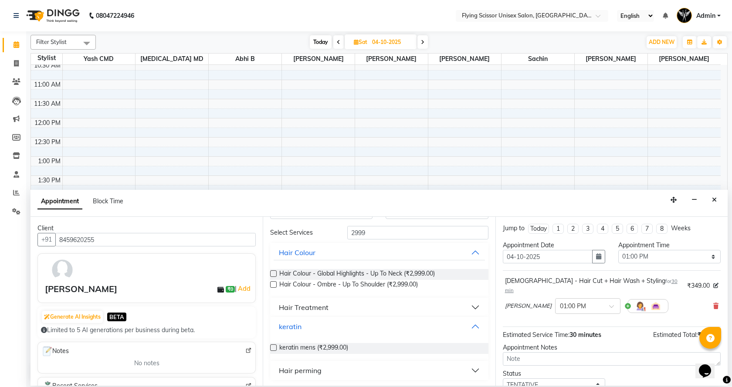
scroll to position [29, 0]
drag, startPoint x: 300, startPoint y: 342, endPoint x: 306, endPoint y: 343, distance: 6.2
click at [301, 343] on span "keratin mens (₹2,999.00)" at bounding box center [313, 347] width 69 height 11
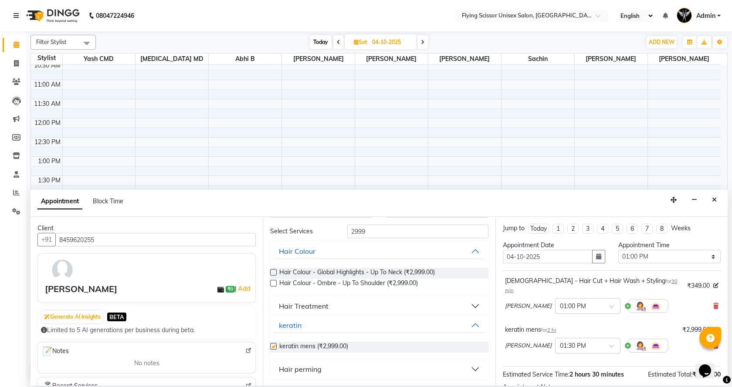
checkbox input "false"
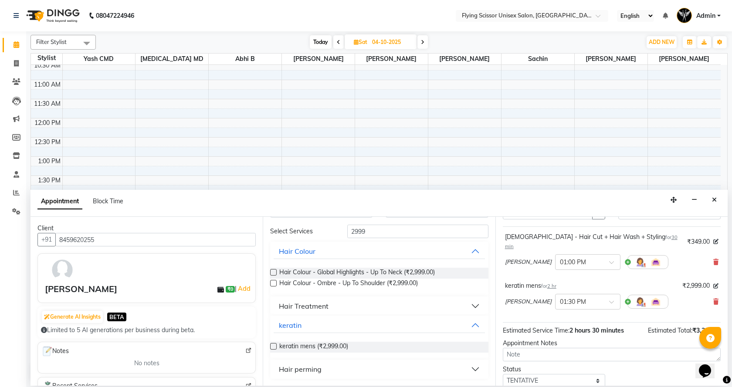
scroll to position [92, 0]
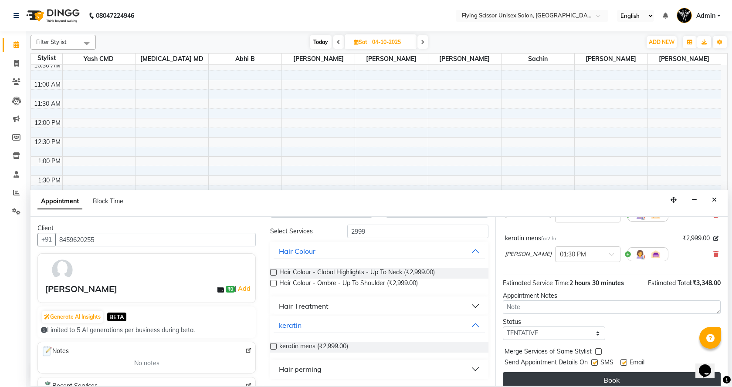
click at [628, 373] on button "Book" at bounding box center [612, 381] width 218 height 16
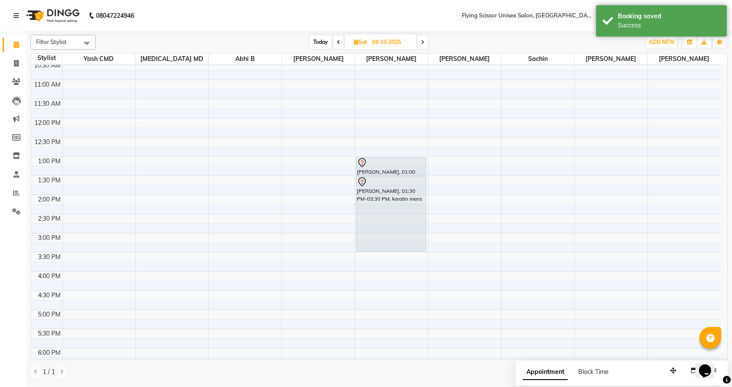
click at [326, 46] on span "Today" at bounding box center [321, 42] width 22 height 14
type input "01-10-2025"
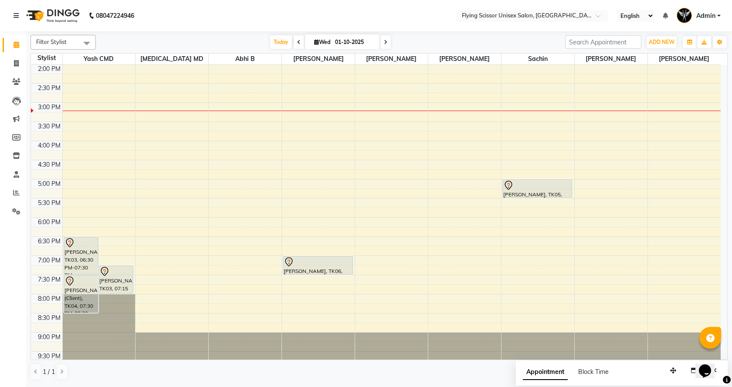
click at [377, 113] on div "9:00 AM 9:30 AM 10:00 AM 10:30 AM 11:00 AM 11:30 AM 12:00 PM 12:30 PM 1:00 PM 1…" at bounding box center [376, 122] width 690 height 498
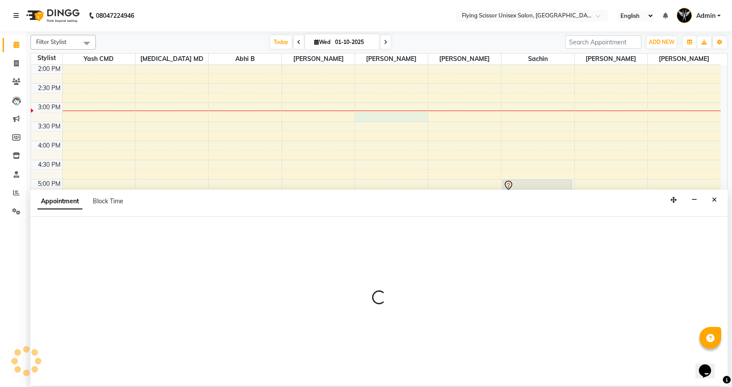
select select "18390"
select select "tentative"
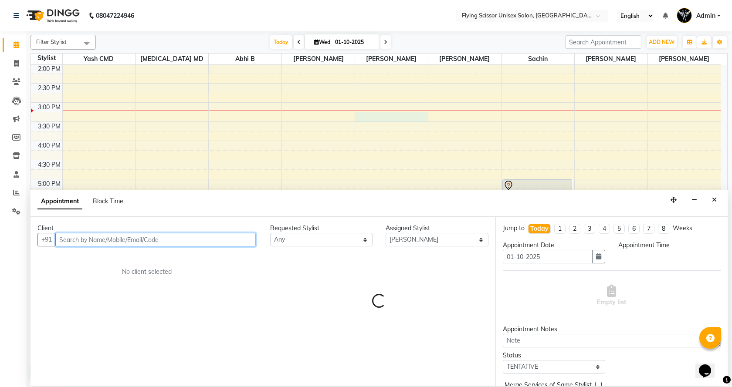
select select "915"
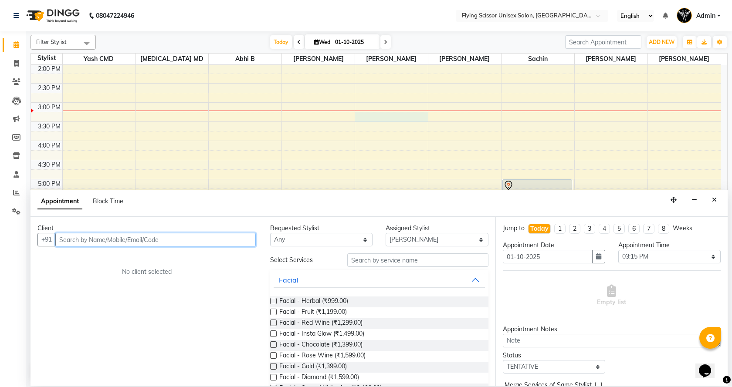
click at [151, 241] on input "text" at bounding box center [155, 240] width 200 height 14
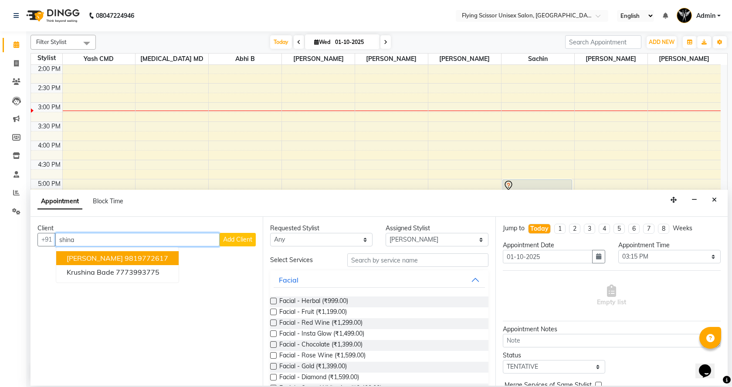
scroll to position [0, 0]
click at [133, 257] on ngb-highlight "9819772617" at bounding box center [147, 258] width 44 height 9
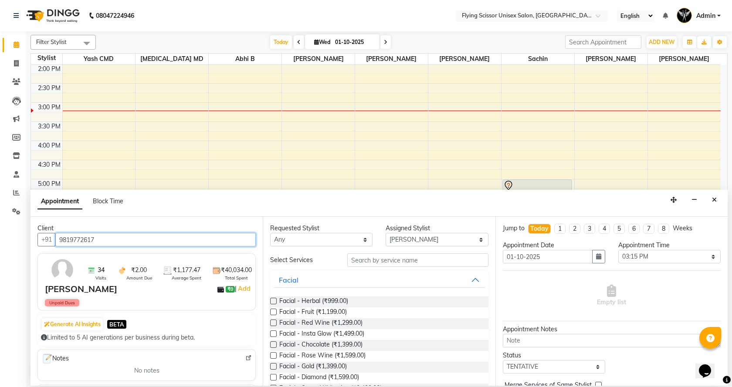
type input "9819772617"
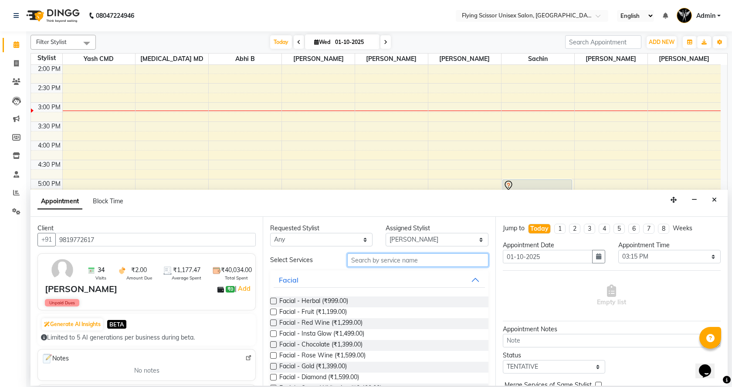
click at [365, 265] on input "text" at bounding box center [417, 261] width 141 height 14
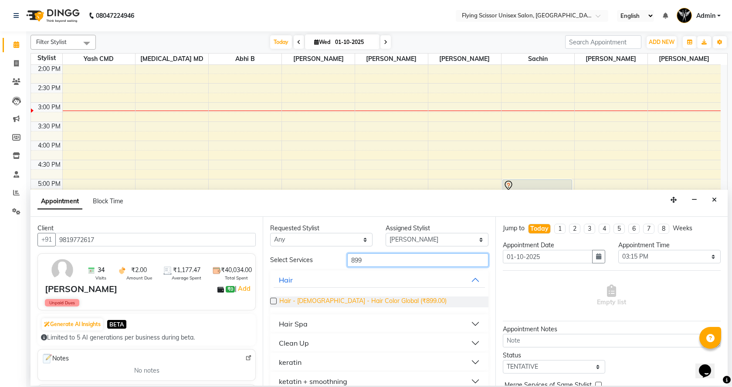
type input "899"
click at [352, 302] on span "Hair - [DEMOGRAPHIC_DATA] - Hair Color Global (₹899.00)" at bounding box center [362, 302] width 167 height 11
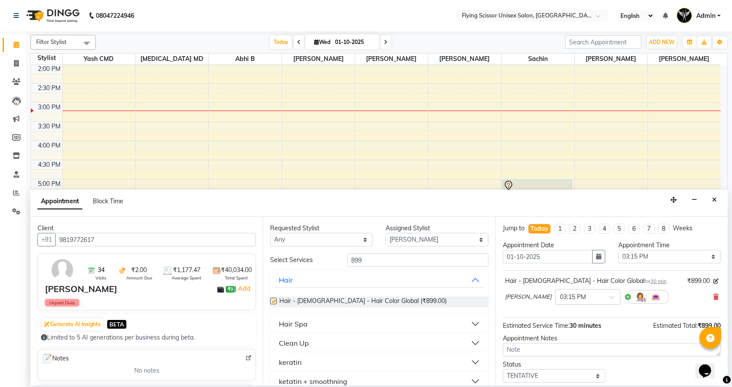
checkbox input "false"
click at [383, 262] on input "899" at bounding box center [417, 261] width 141 height 14
type input "8"
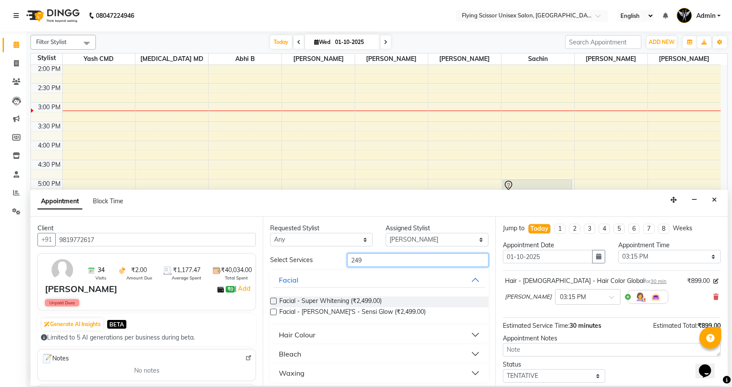
scroll to position [4, 0]
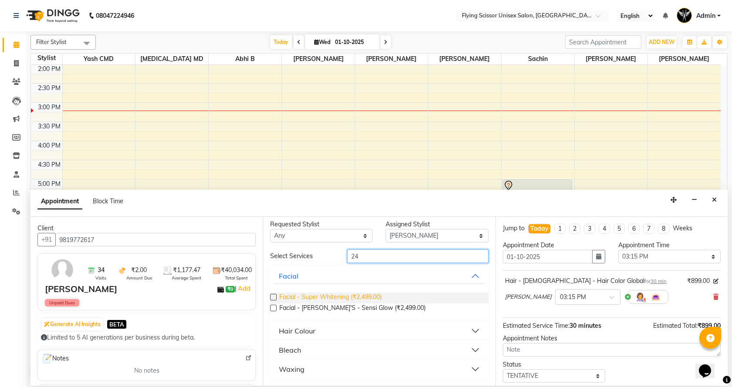
type input "2"
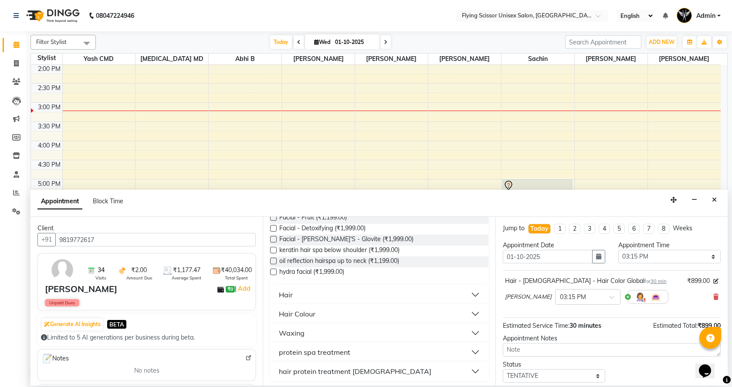
scroll to position [86, 0]
type input "199"
drag, startPoint x: 303, startPoint y: 292, endPoint x: 304, endPoint y: 297, distance: 5.0
click at [303, 294] on button "Hair" at bounding box center [379, 293] width 211 height 16
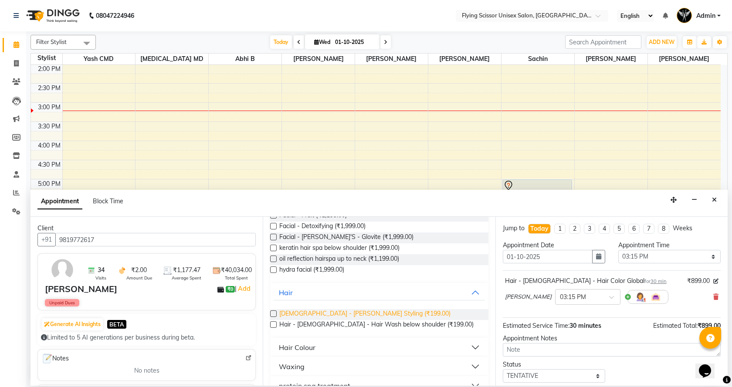
drag, startPoint x: 323, startPoint y: 316, endPoint x: 351, endPoint y: 320, distance: 28.2
click at [325, 316] on span "[DEMOGRAPHIC_DATA] - [PERSON_NAME] Styling (₹199.00)" at bounding box center [364, 314] width 171 height 11
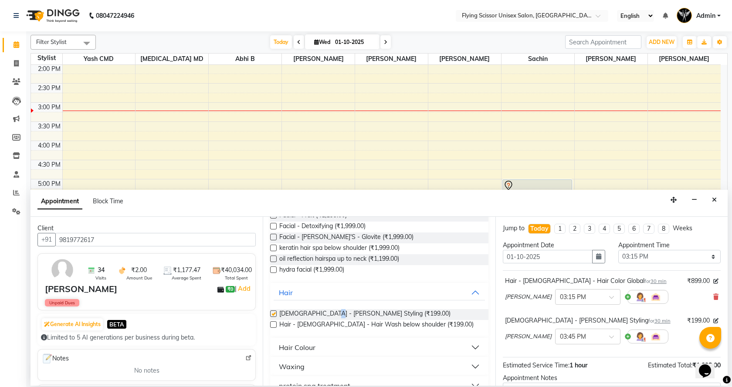
checkbox input "false"
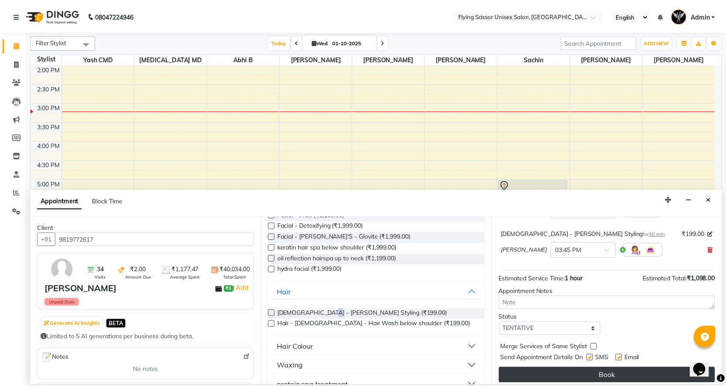
scroll to position [92, 0]
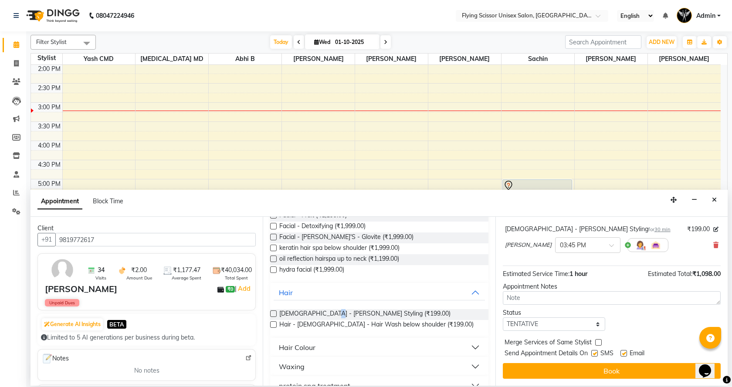
click at [567, 373] on button "Book" at bounding box center [612, 371] width 218 height 16
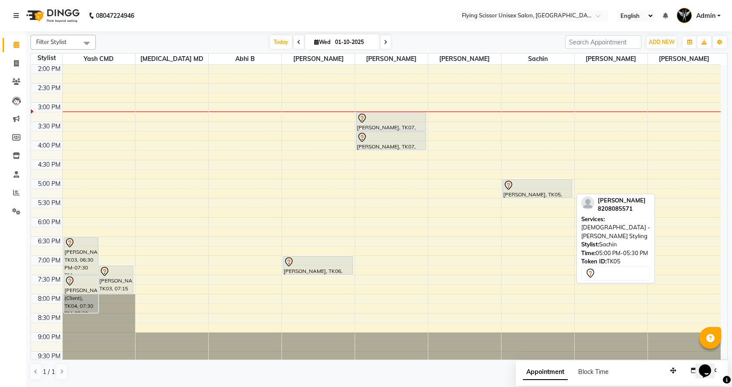
click at [564, 187] on div at bounding box center [537, 185] width 68 height 10
drag, startPoint x: 539, startPoint y: 188, endPoint x: 336, endPoint y: 119, distance: 215.0
click at [336, 119] on tr "[PERSON_NAME], TK03, 06:30 PM-07:30 PM, [DEMOGRAPHIC_DATA] Hair cut + hair wash…" at bounding box center [376, 122] width 690 height 498
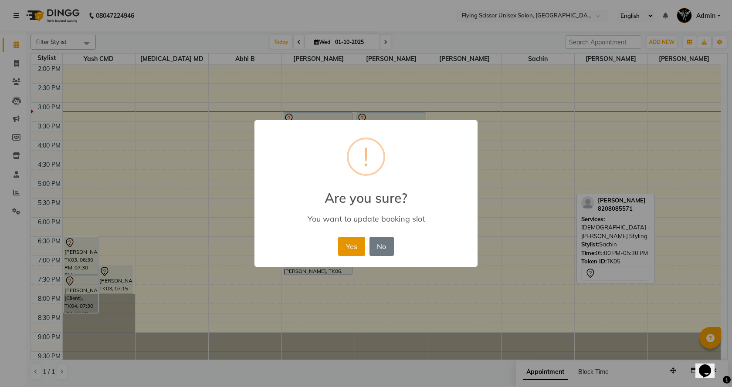
click at [342, 237] on div "× ! Are you sure? You want to update booking slot Yes No No" at bounding box center [366, 193] width 223 height 147
click at [344, 238] on button "Yes" at bounding box center [351, 246] width 27 height 19
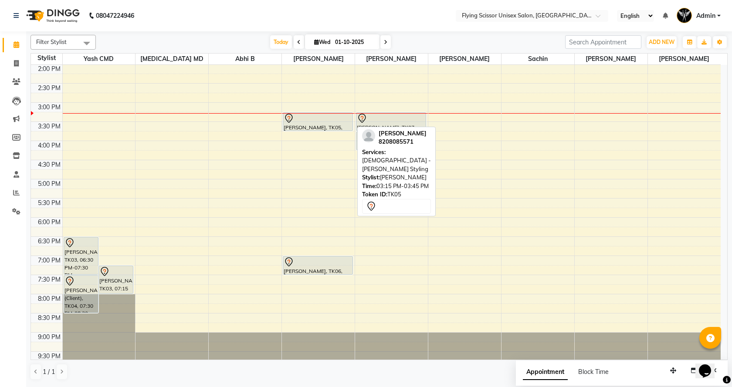
click at [326, 127] on div "[PERSON_NAME], TK05, 03:15 PM-03:45 PM, [DEMOGRAPHIC_DATA] - [PERSON_NAME] Styl…" at bounding box center [317, 122] width 69 height 18
drag, startPoint x: 324, startPoint y: 112, endPoint x: 328, endPoint y: 127, distance: 14.8
click at [324, 113] on div "[PERSON_NAME], TK05, 03:15 PM-03:45 PM, [DEMOGRAPHIC_DATA] - [PERSON_NAME] Styl…" at bounding box center [318, 122] width 73 height 498
click at [331, 122] on div at bounding box center [318, 118] width 68 height 10
select select "7"
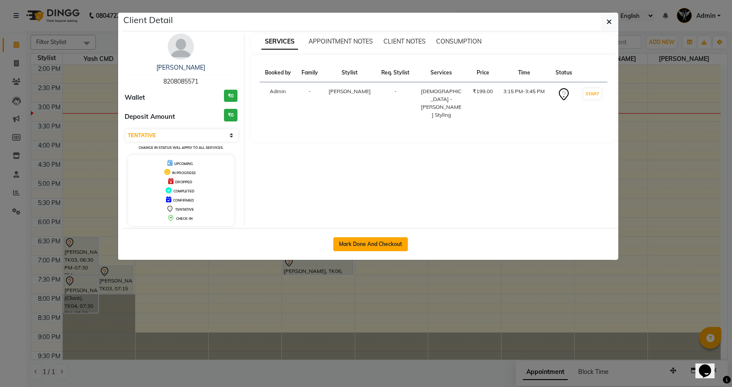
click at [379, 241] on button "Mark Done And Checkout" at bounding box center [370, 245] width 75 height 14
select select "service"
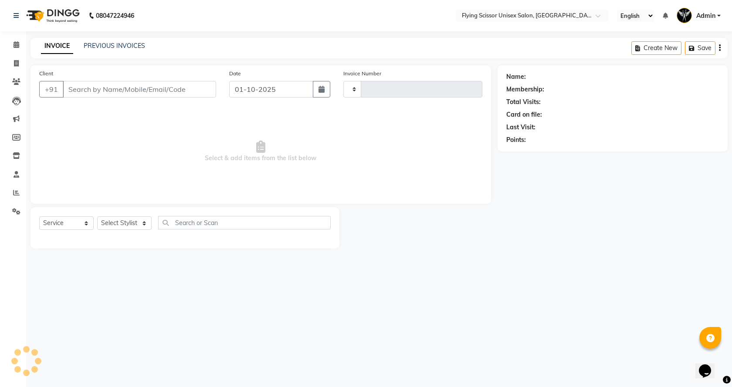
type input "1785"
select select "46"
select select "3"
select select "membership"
type input "8208085571"
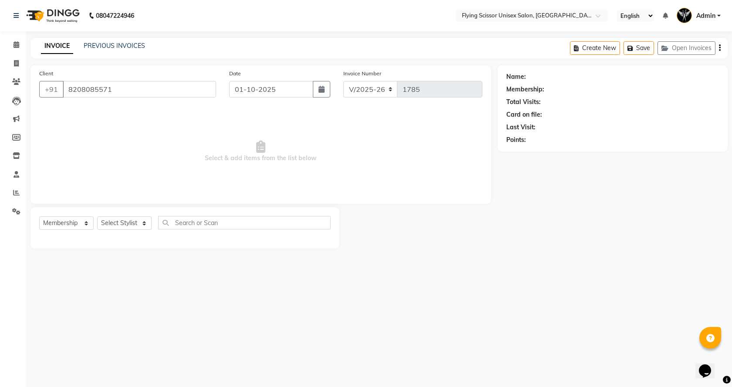
select select "18390"
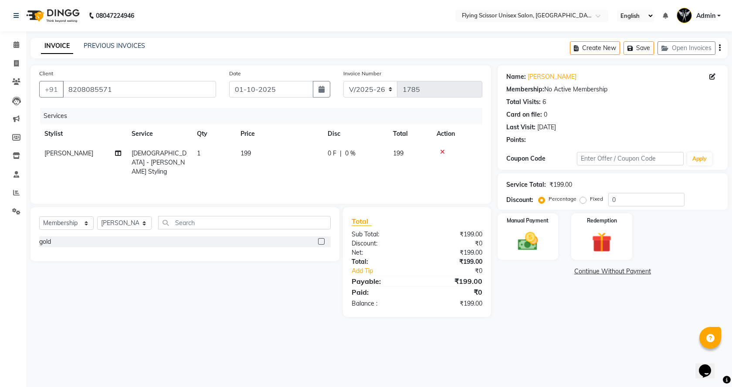
click at [287, 161] on td "199" at bounding box center [278, 163] width 87 height 38
select select "15730"
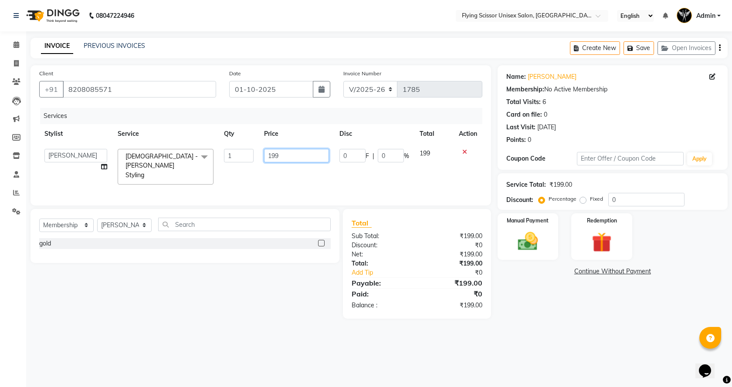
drag, startPoint x: 285, startPoint y: 149, endPoint x: 236, endPoint y: 161, distance: 51.1
click at [236, 161] on tr "Abhi B [PERSON_NAME] K [PERSON_NAME] [PERSON_NAME] MD [PERSON_NAME] L sachin [P…" at bounding box center [260, 167] width 443 height 46
type input "3"
type input "200"
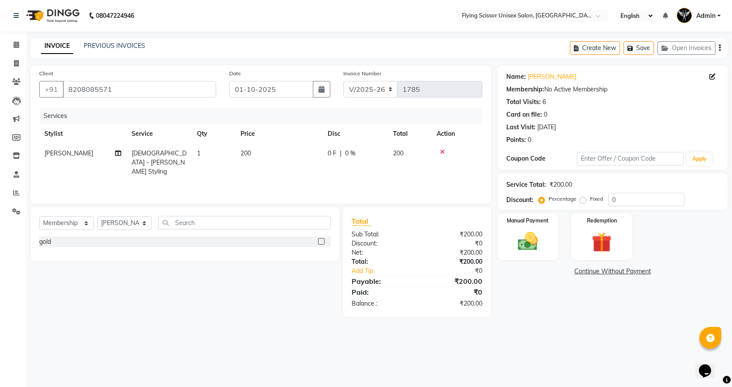
drag, startPoint x: 455, startPoint y: 180, endPoint x: 493, endPoint y: 194, distance: 40.1
click at [456, 180] on div "Services Stylist Service Qty Price Disc Total Action Ashish J [DEMOGRAPHIC_DATA…" at bounding box center [260, 151] width 443 height 87
drag, startPoint x: 530, startPoint y: 255, endPoint x: 540, endPoint y: 262, distance: 12.2
click at [532, 257] on div "Manual Payment" at bounding box center [527, 237] width 63 height 48
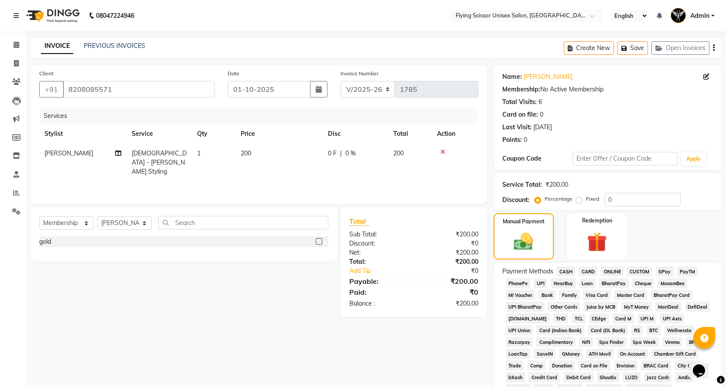
click at [608, 270] on span "ONLINE" at bounding box center [612, 272] width 23 height 10
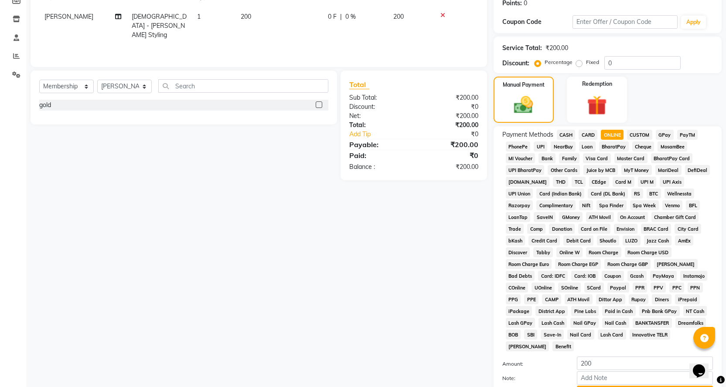
scroll to position [174, 0]
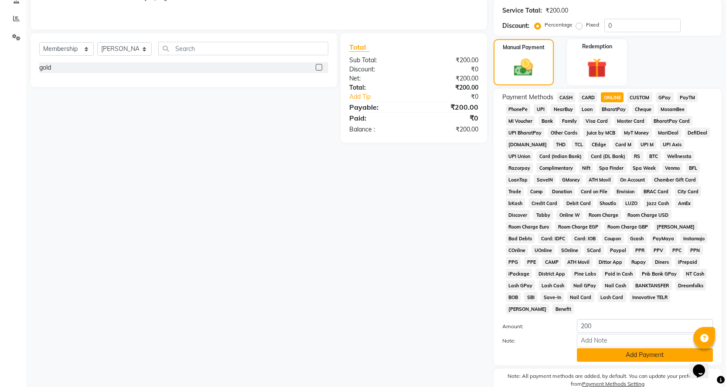
click at [589, 349] on button "Add Payment" at bounding box center [645, 356] width 136 height 14
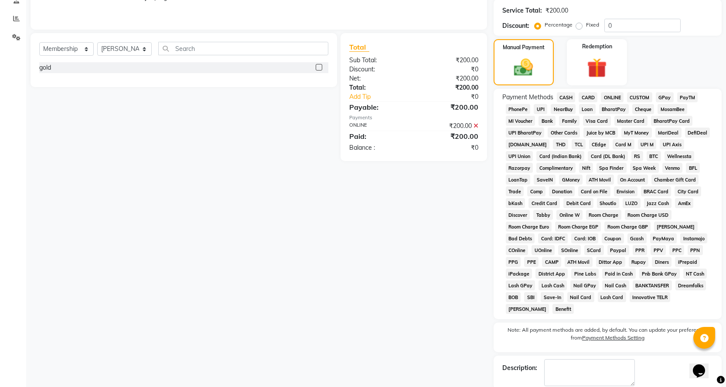
scroll to position [208, 0]
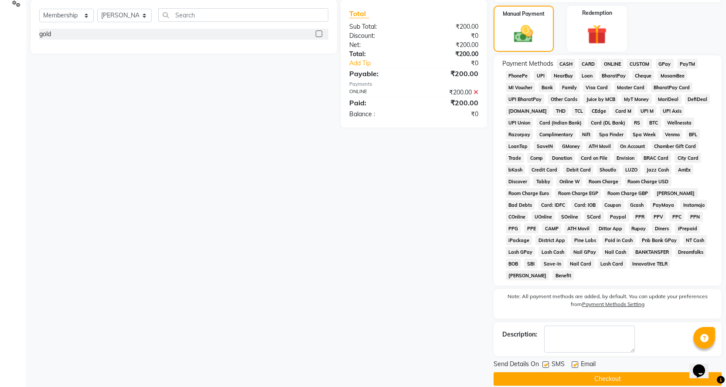
click at [531, 375] on main "INVOICE PREVIOUS INVOICES Create New Save Open Invoices Client [PHONE_NUMBER] D…" at bounding box center [376, 114] width 700 height 569
click at [534, 373] on button "Checkout" at bounding box center [607, 380] width 228 height 14
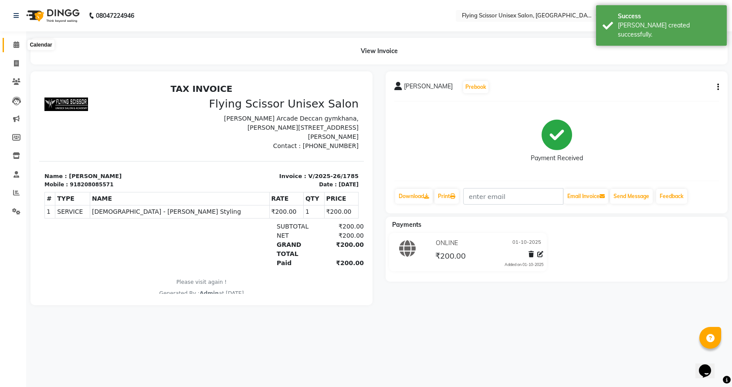
click at [15, 41] on link "Calendar" at bounding box center [13, 45] width 21 height 14
